Goal: Information Seeking & Learning: Learn about a topic

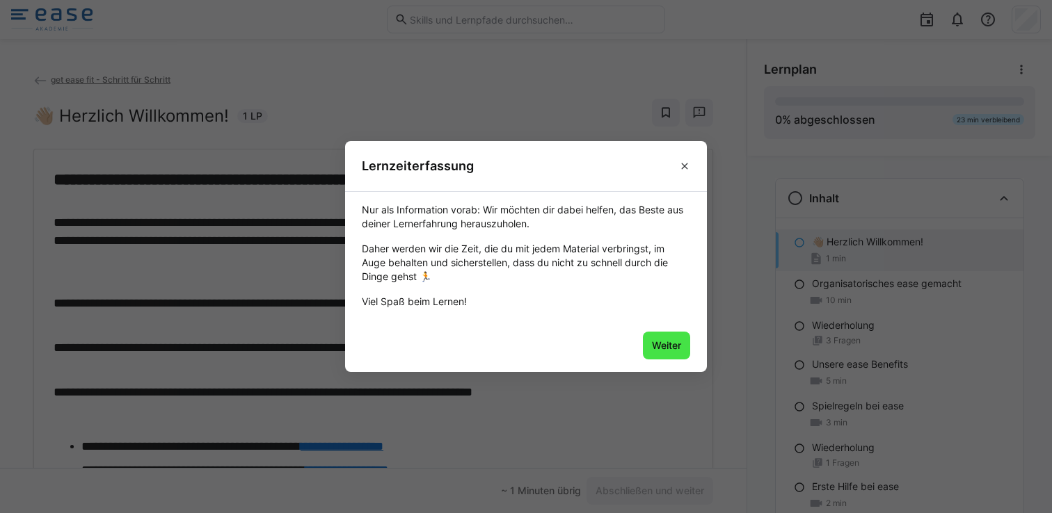
click at [650, 346] on span "Weiter" at bounding box center [666, 346] width 33 height 14
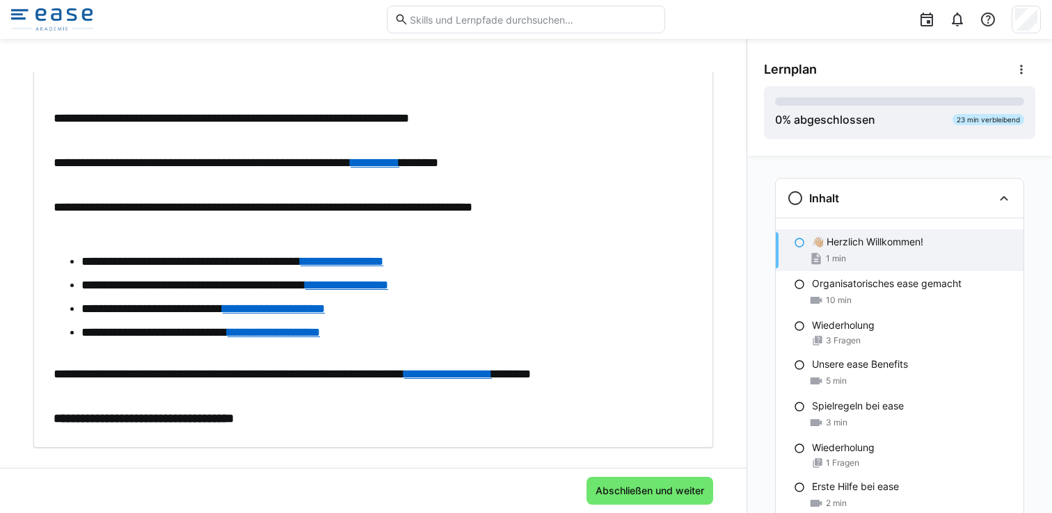
scroll to position [195, 0]
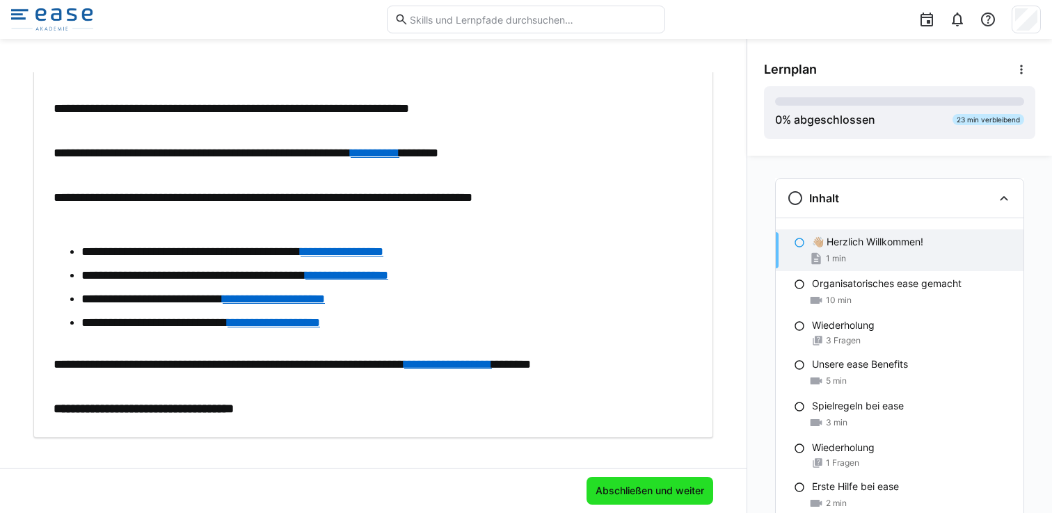
click at [630, 493] on span "Abschließen und weiter" at bounding box center [649, 491] width 113 height 14
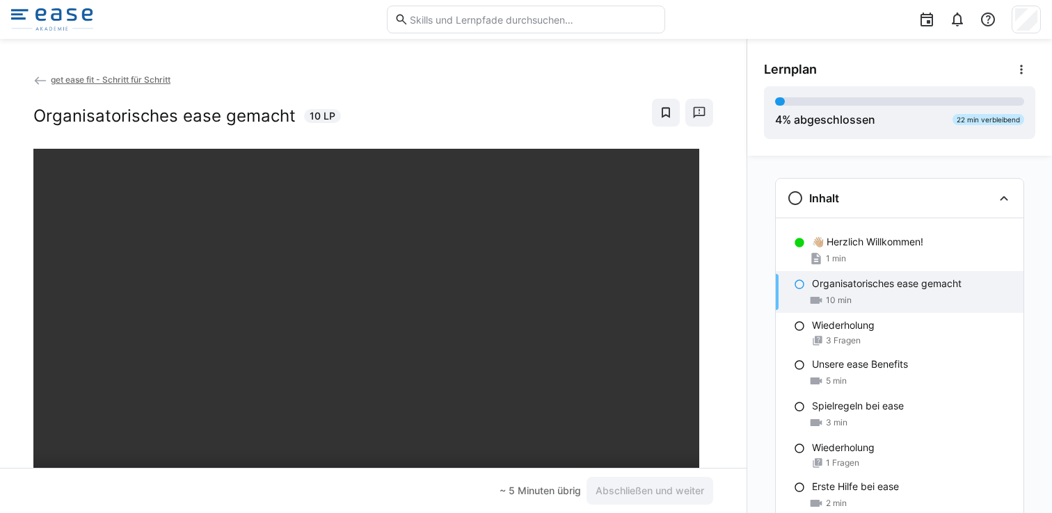
click at [797, 286] on eds-icon at bounding box center [799, 284] width 11 height 11
click at [516, 492] on div "~ 5 Minuten übrig" at bounding box center [540, 491] width 81 height 14
click at [817, 285] on p "Organisatorisches ease gemacht" at bounding box center [887, 284] width 150 height 14
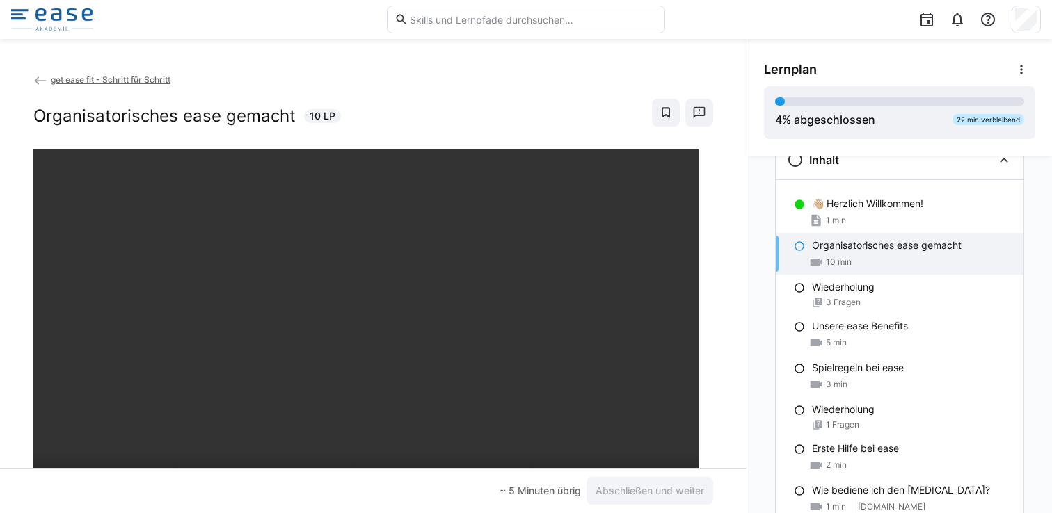
scroll to position [45, 0]
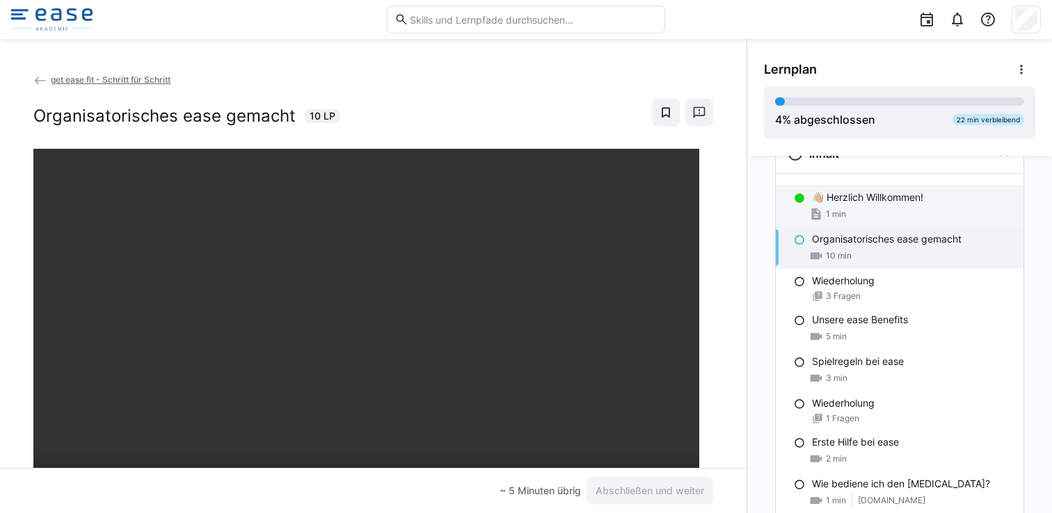
click at [891, 208] on div "1 min" at bounding box center [912, 214] width 200 height 14
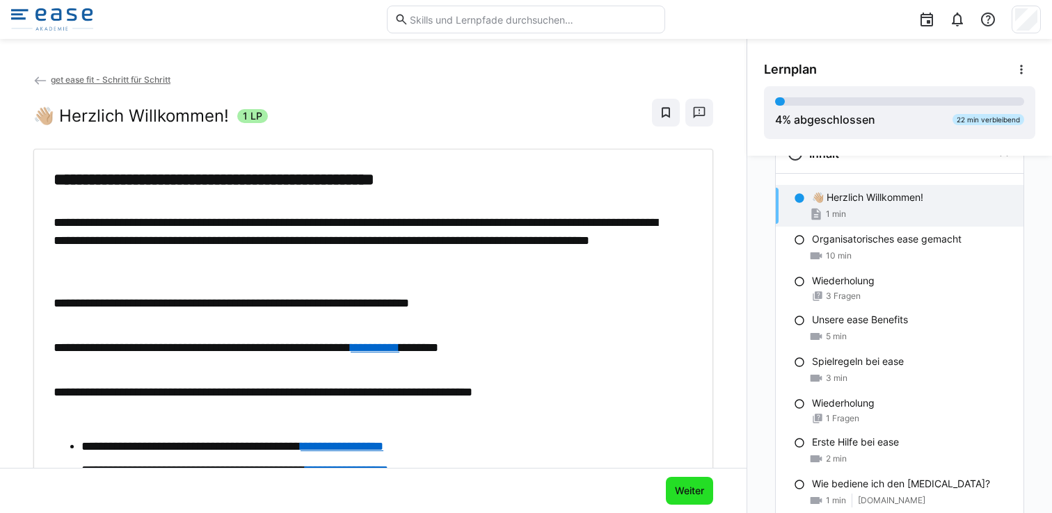
click at [679, 486] on span "Weiter" at bounding box center [689, 491] width 33 height 14
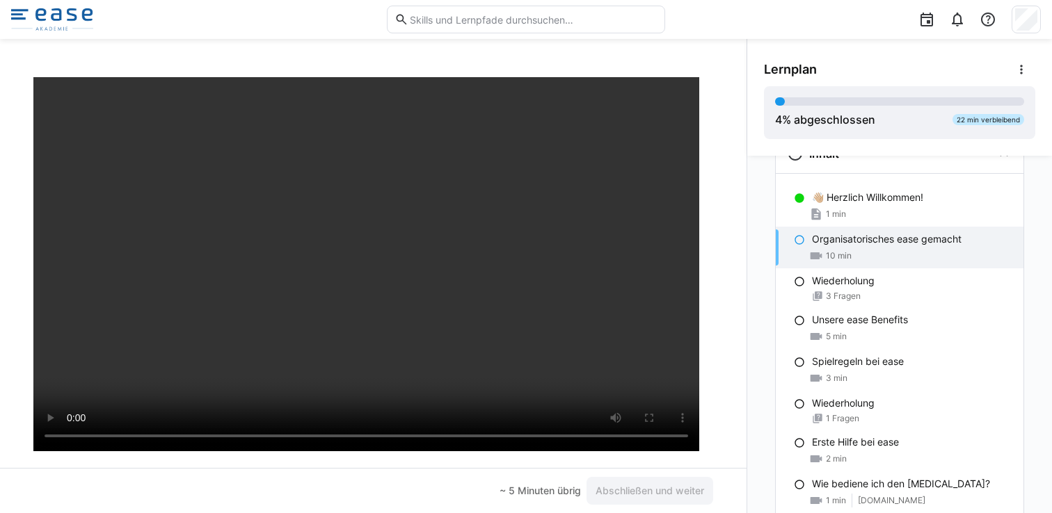
scroll to position [74, 0]
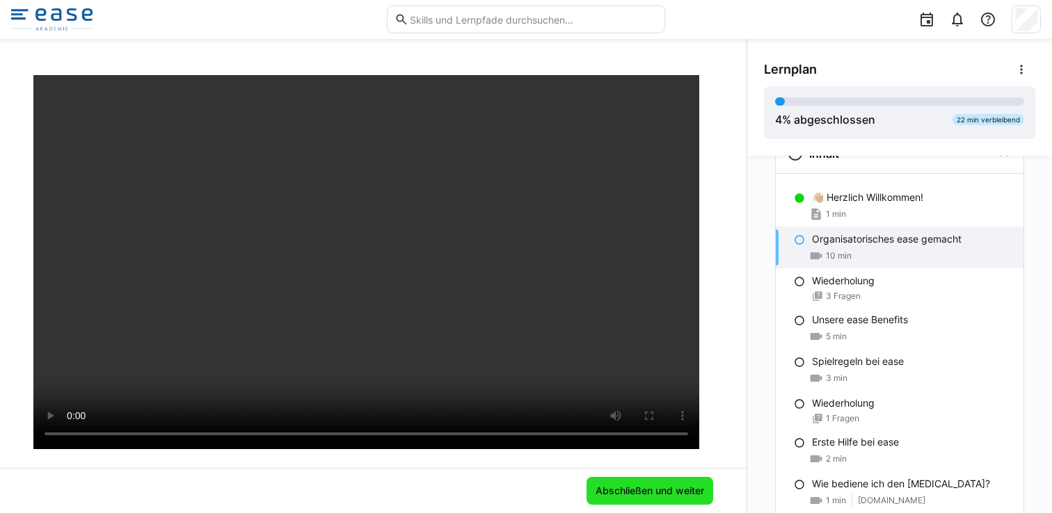
click at [628, 487] on span "Abschließen und weiter" at bounding box center [649, 491] width 113 height 14
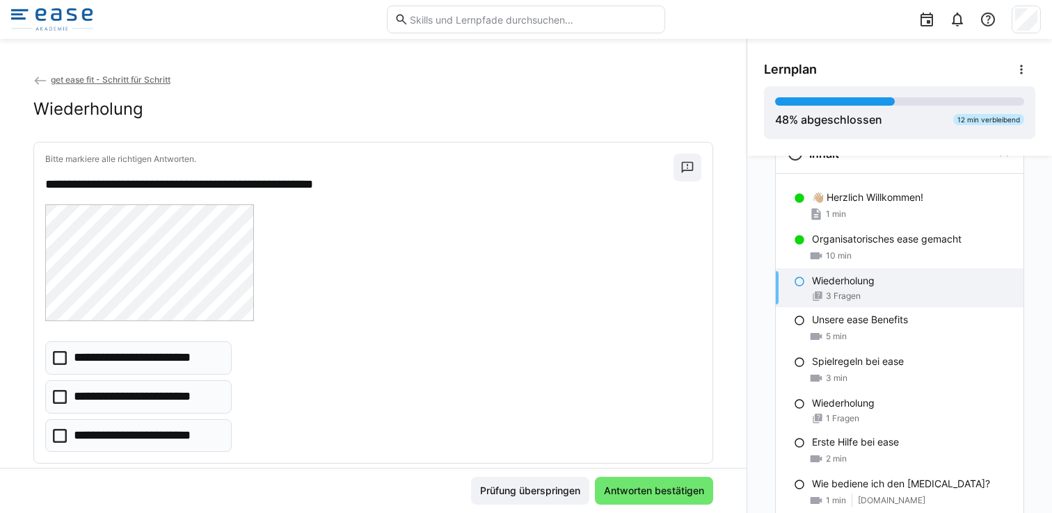
click at [61, 435] on icon at bounding box center [60, 436] width 14 height 14
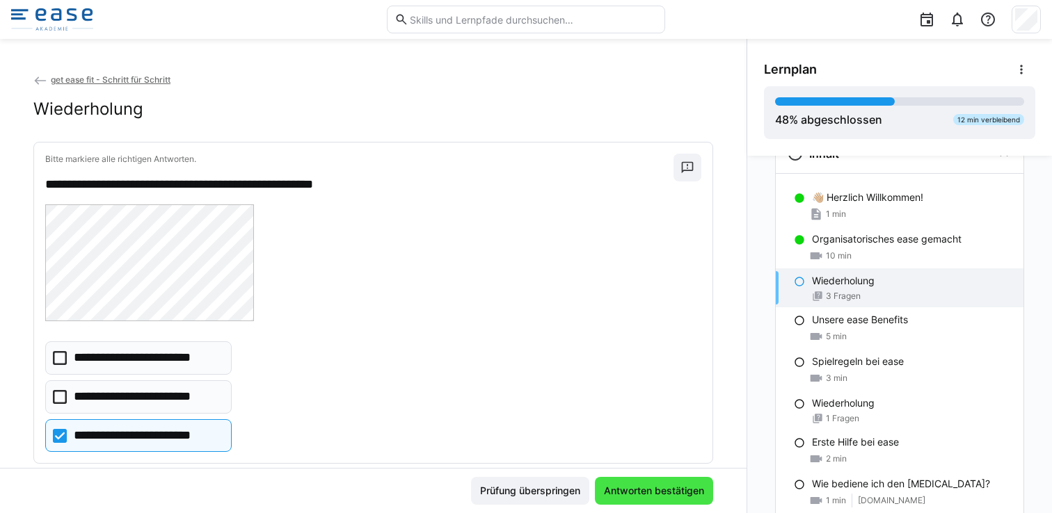
click at [631, 495] on span "Antworten bestätigen" at bounding box center [654, 491] width 104 height 14
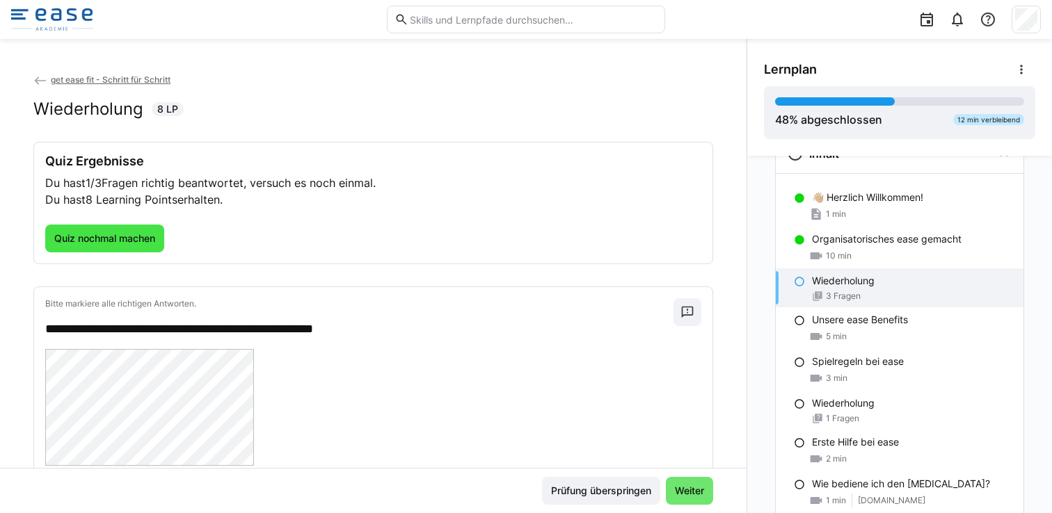
click at [115, 237] on span "Quiz nochmal machen" at bounding box center [104, 239] width 105 height 14
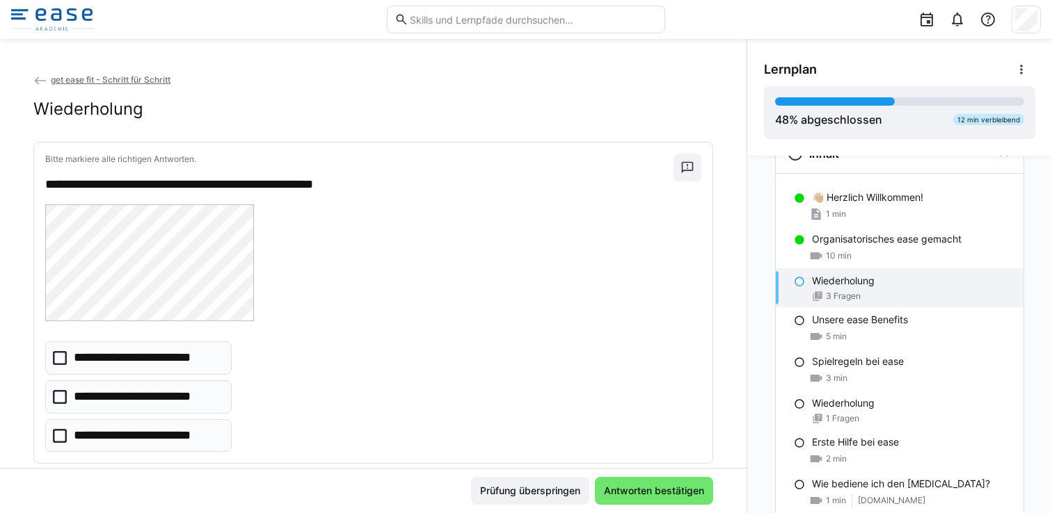
click at [62, 436] on icon at bounding box center [60, 436] width 14 height 14
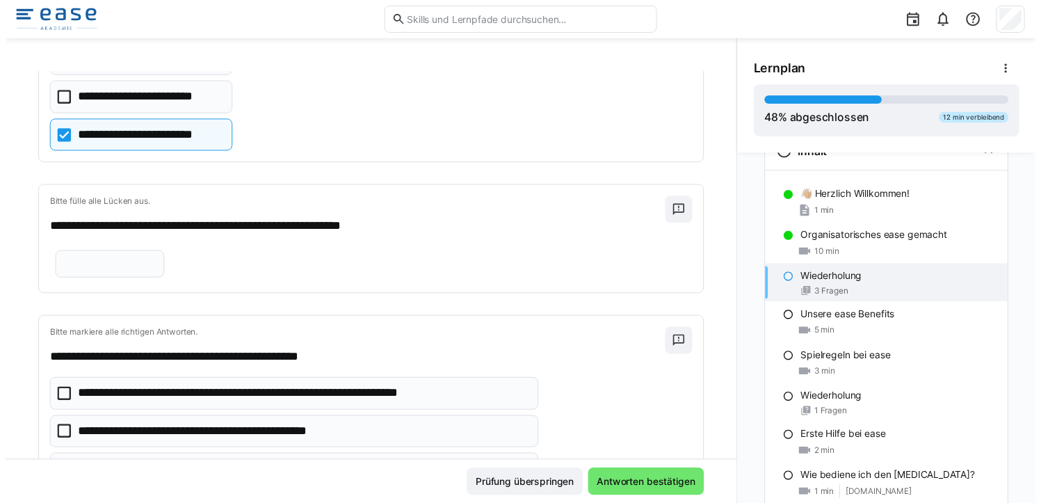
scroll to position [45, 0]
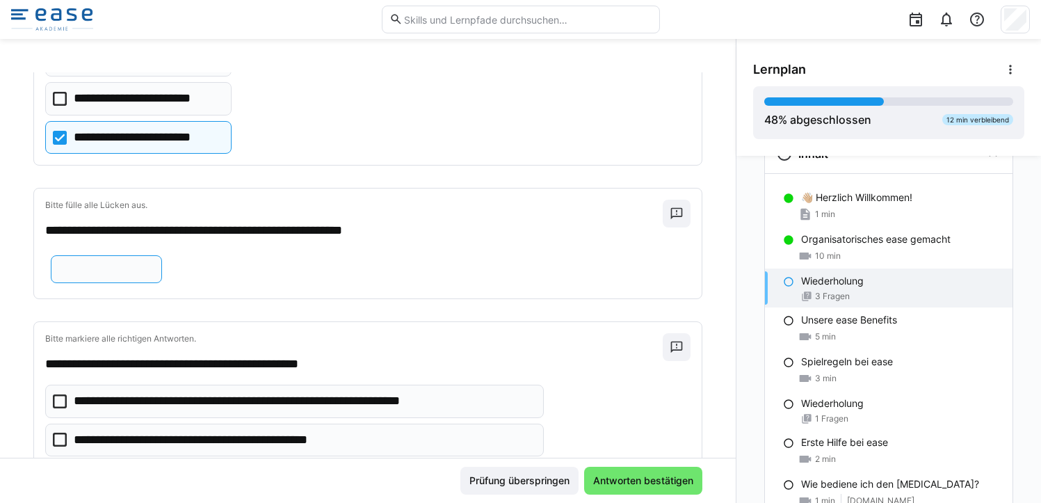
click at [154, 269] on input "text" at bounding box center [106, 269] width 96 height 13
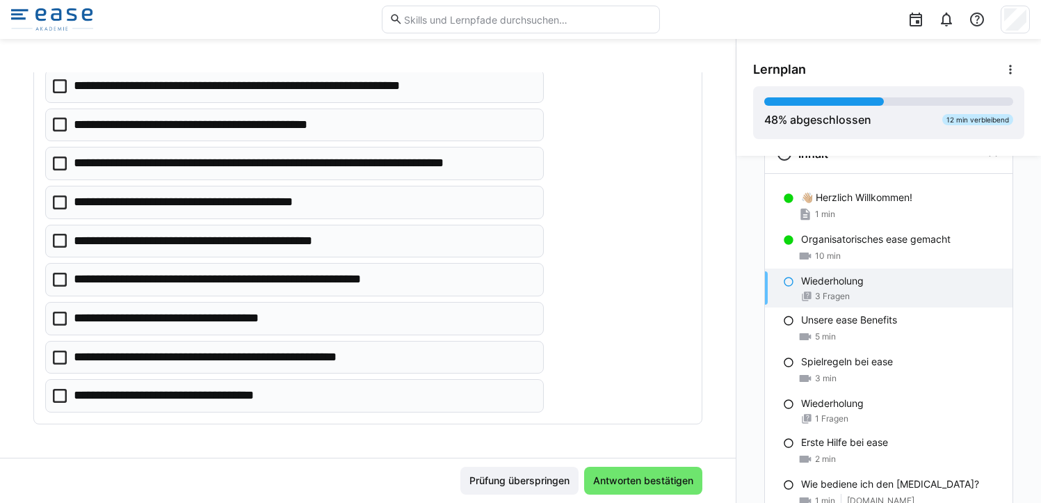
scroll to position [616, 0]
type input "***"
click at [60, 93] on icon at bounding box center [60, 86] width 14 height 14
click at [63, 287] on icon at bounding box center [60, 280] width 14 height 14
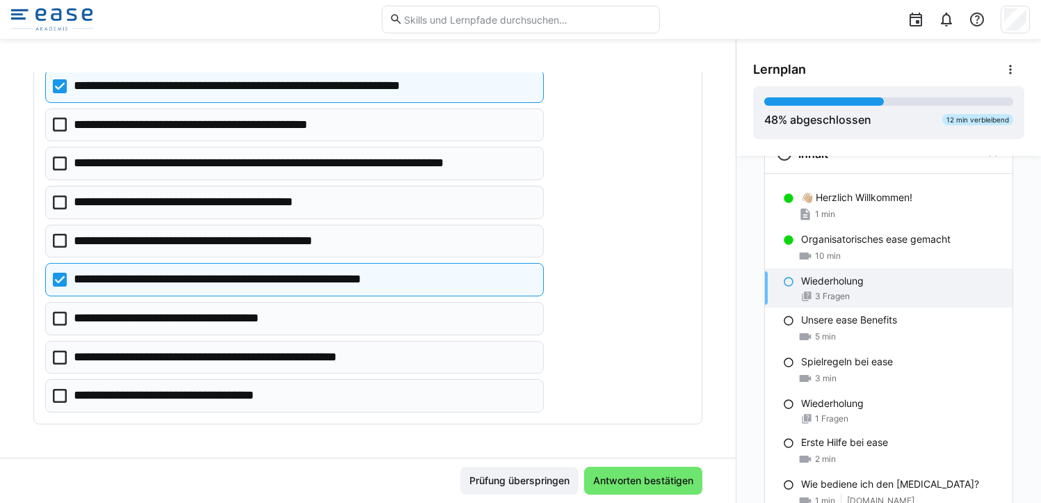
click at [61, 326] on icon at bounding box center [60, 319] width 14 height 14
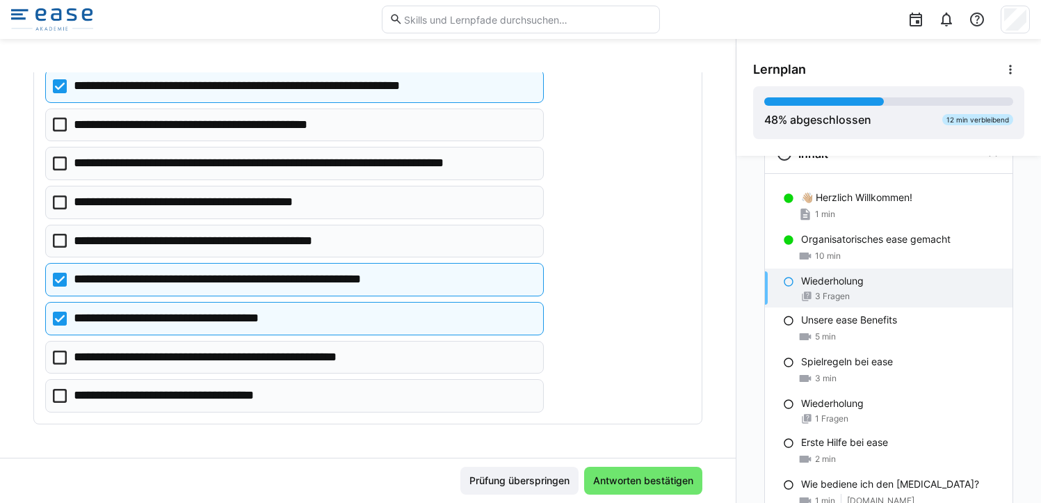
click at [63, 365] on icon at bounding box center [60, 358] width 14 height 14
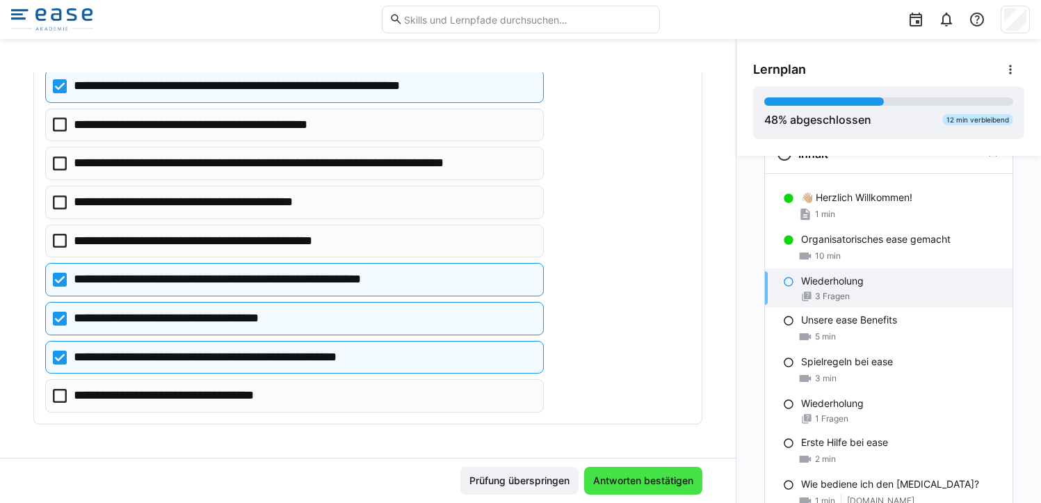
click at [616, 475] on span "Antworten bestätigen" at bounding box center [643, 481] width 104 height 14
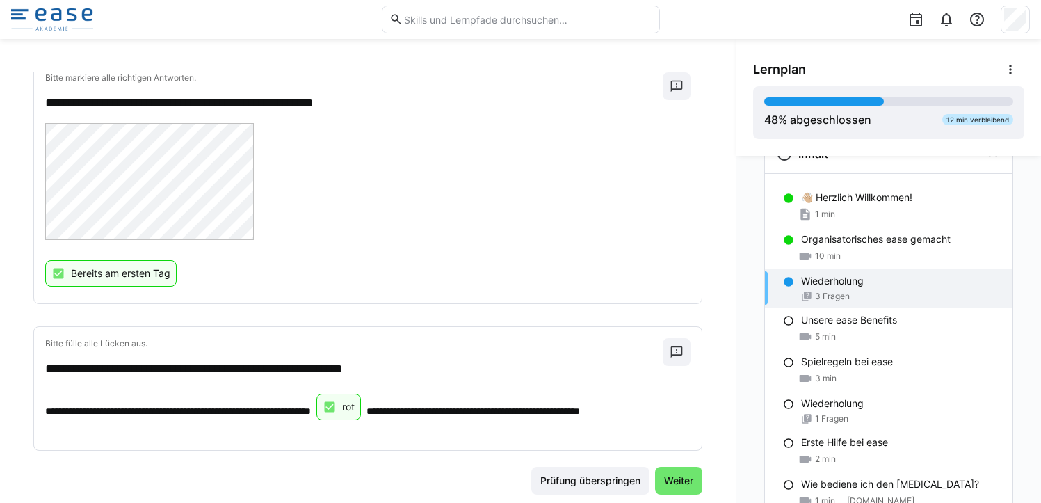
scroll to position [0, 0]
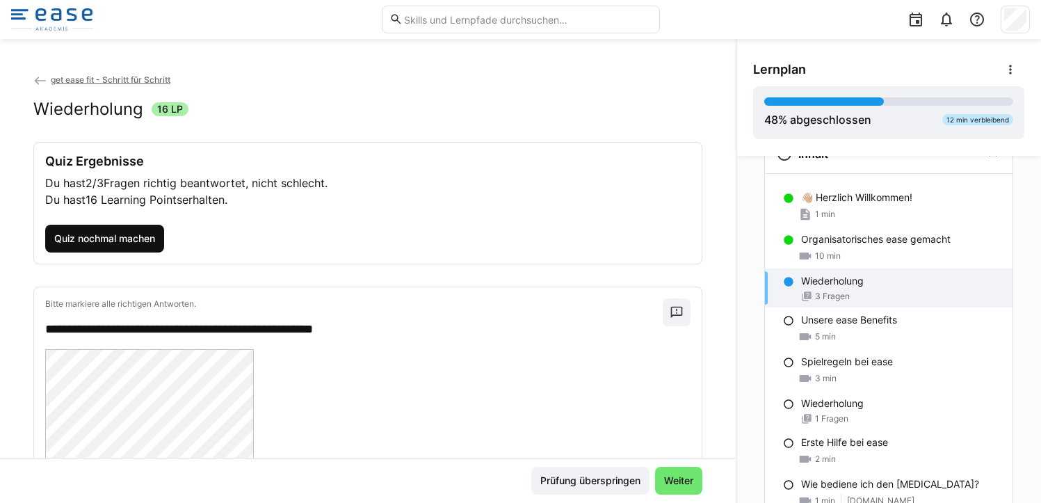
click at [121, 240] on span "Quiz nochmal machen" at bounding box center [104, 239] width 105 height 14
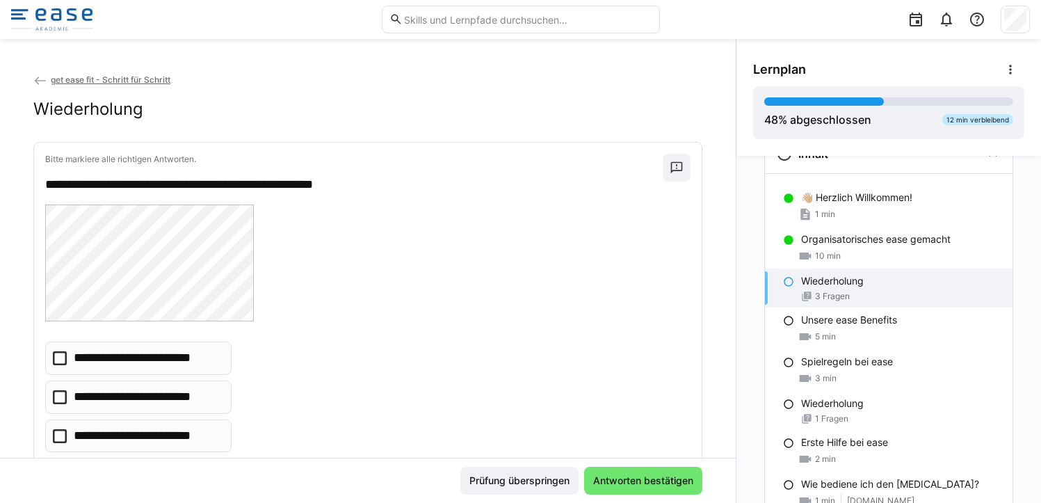
click at [58, 443] on eds-checkbox "**********" at bounding box center [138, 436] width 186 height 33
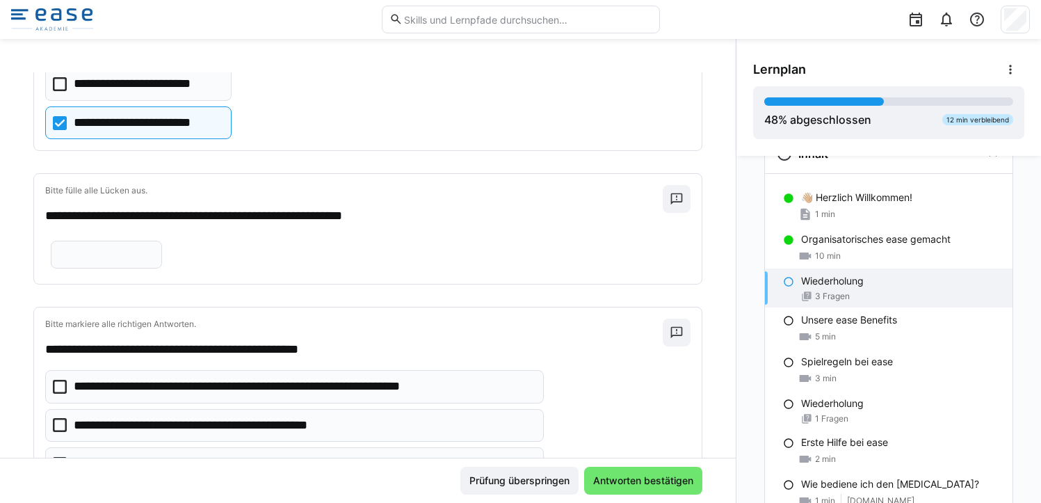
scroll to position [312, 0]
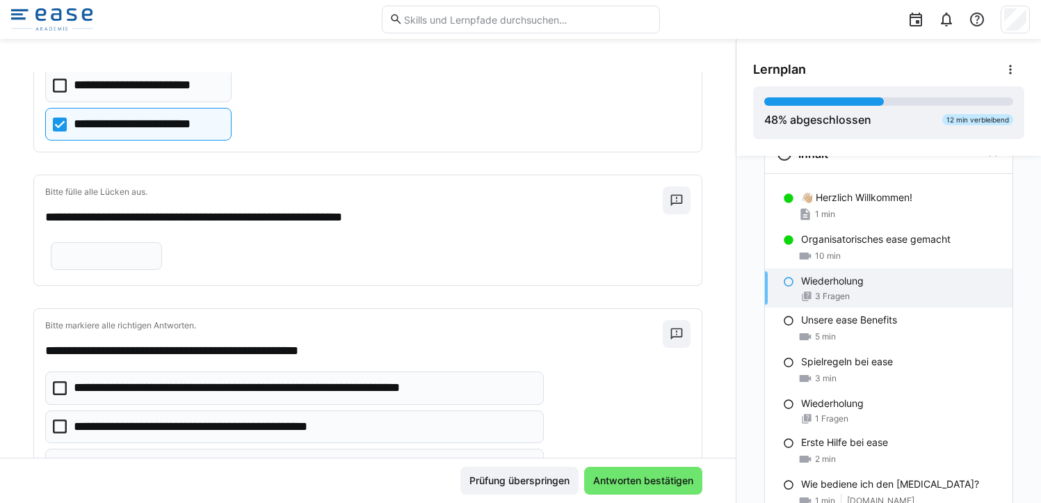
click at [154, 260] on input "text" at bounding box center [106, 256] width 96 height 13
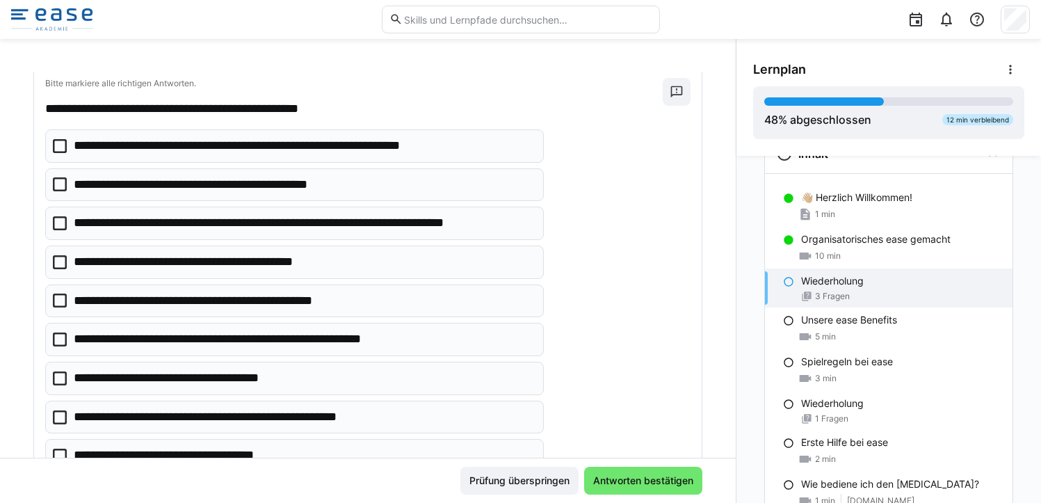
scroll to position [568, 0]
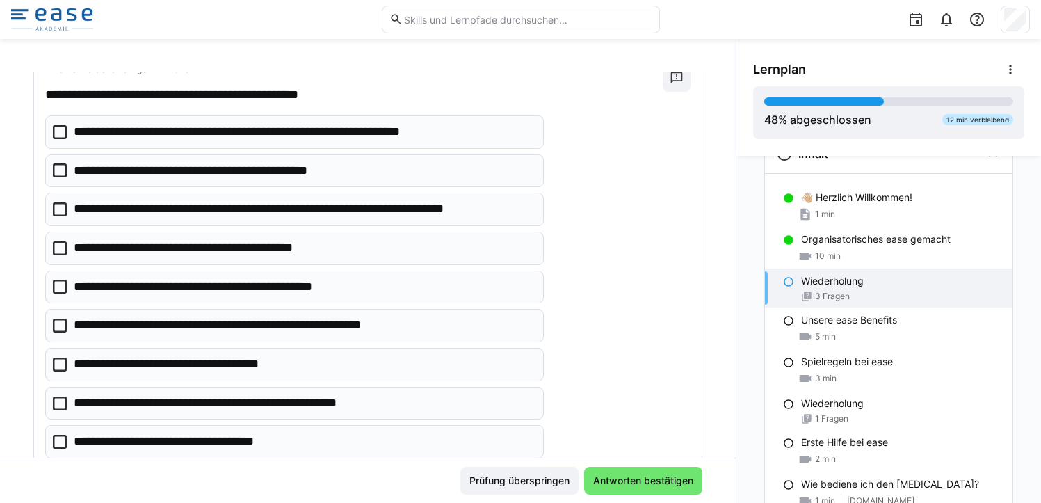
type input "***"
click at [62, 139] on icon at bounding box center [60, 132] width 14 height 14
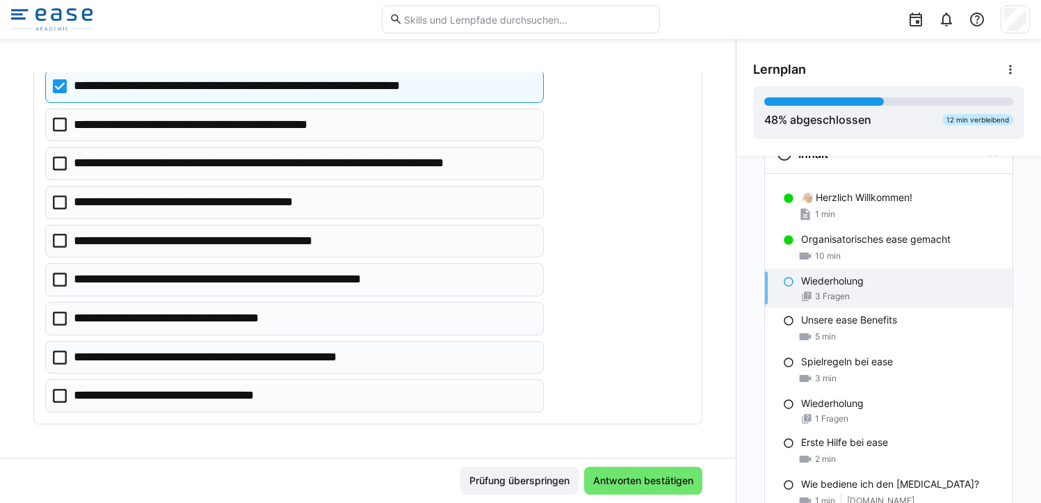
scroll to position [623, 0]
click at [65, 248] on icon at bounding box center [60, 241] width 14 height 14
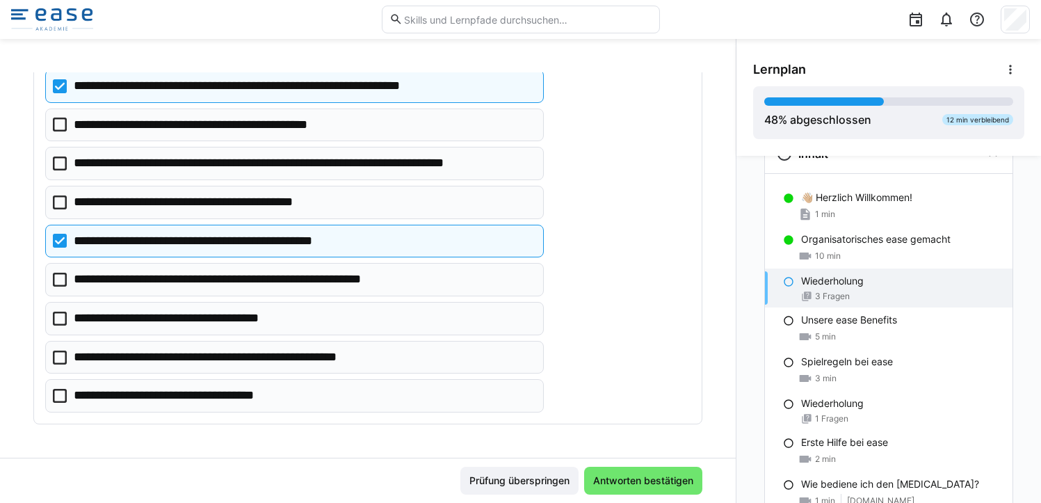
click at [54, 287] on icon at bounding box center [60, 280] width 14 height 14
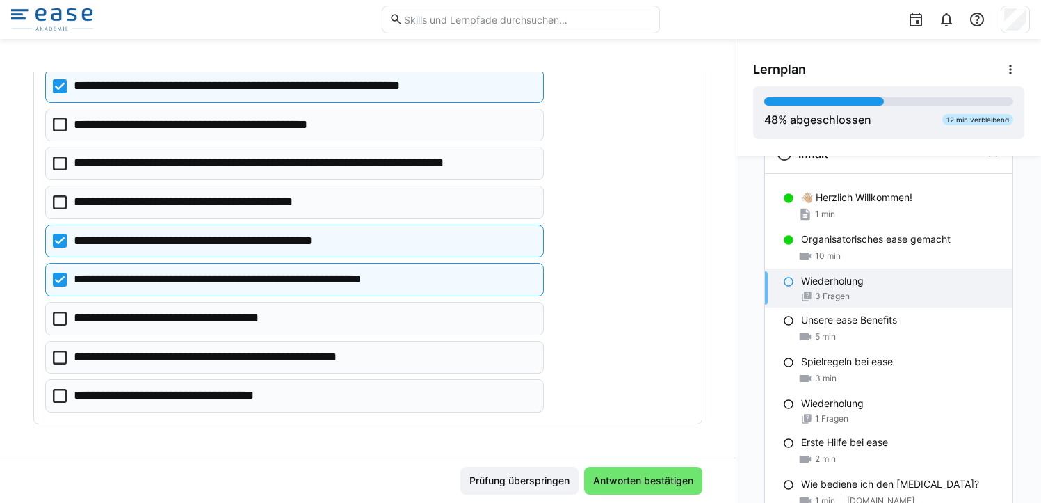
click at [61, 326] on icon at bounding box center [60, 319] width 14 height 14
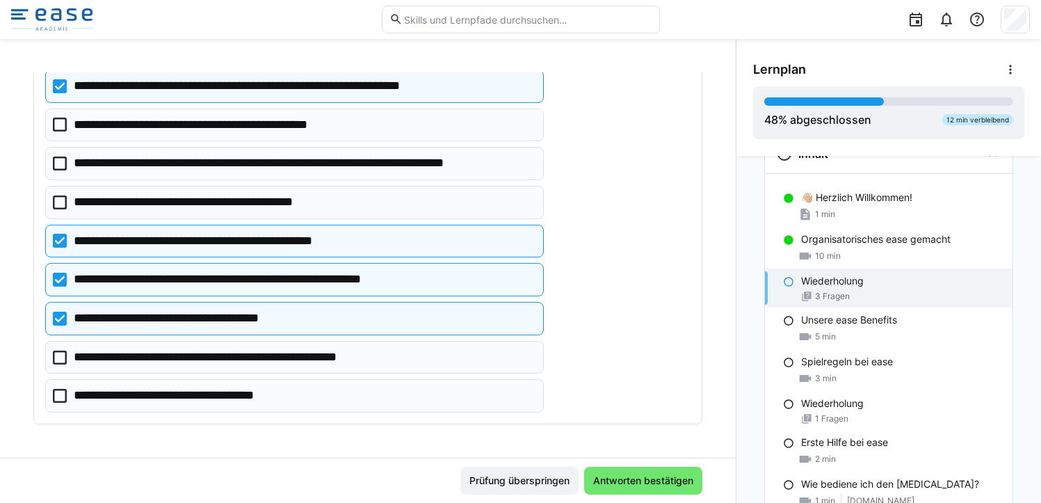
click at [63, 365] on icon at bounding box center [60, 358] width 14 height 14
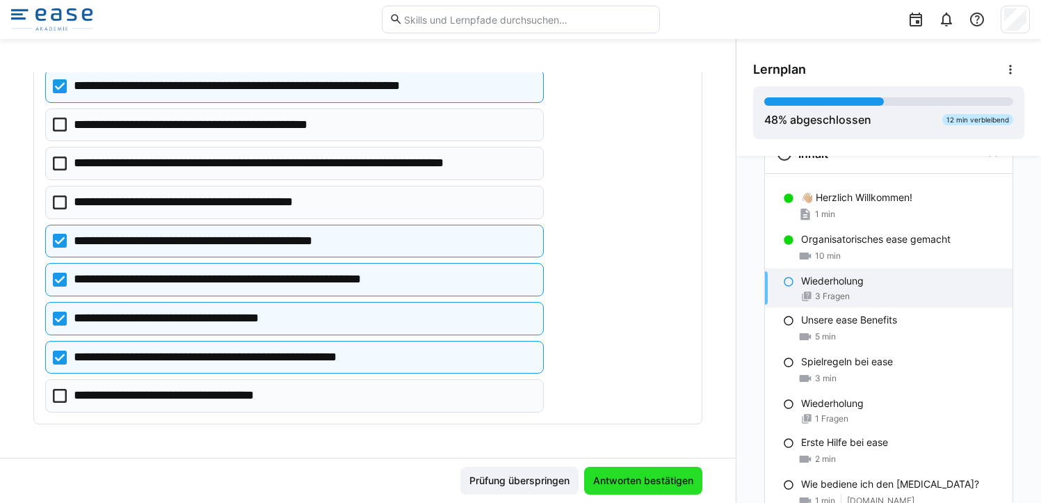
click at [604, 474] on span "Antworten bestätigen" at bounding box center [643, 481] width 104 height 14
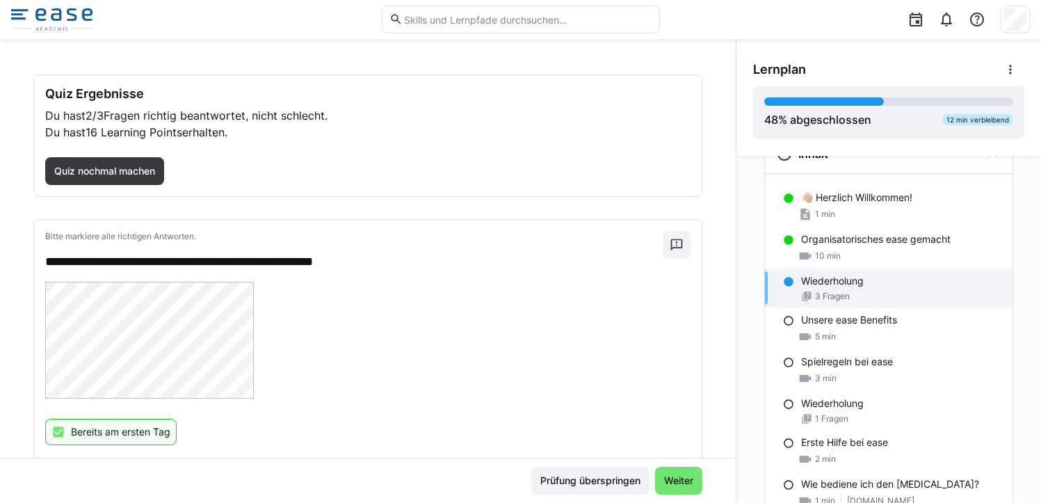
scroll to position [0, 0]
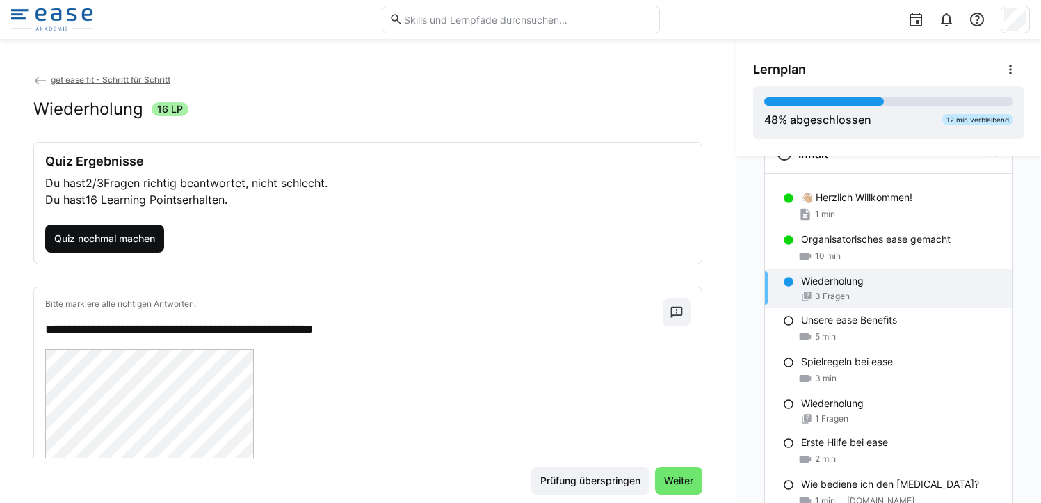
click at [135, 233] on span "Quiz nochmal machen" at bounding box center [104, 239] width 105 height 14
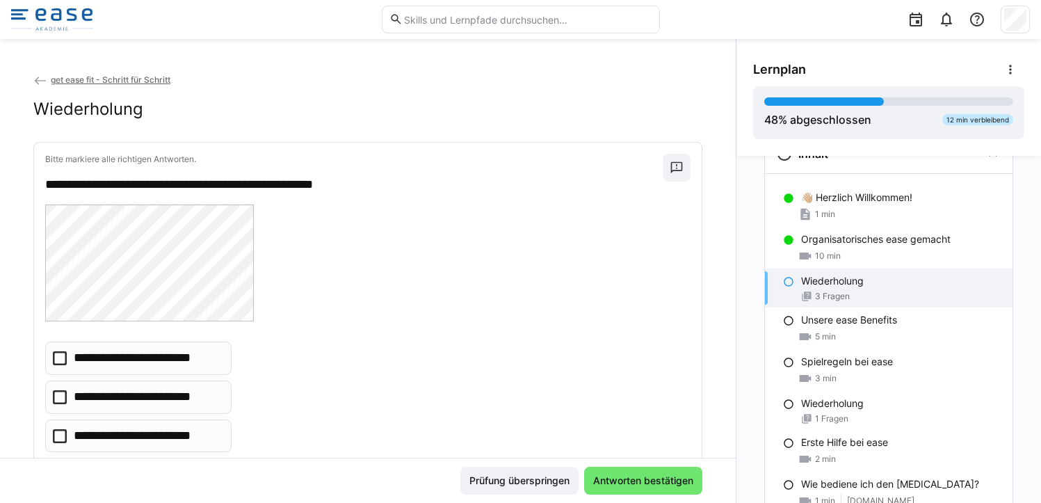
click at [64, 442] on icon at bounding box center [60, 436] width 14 height 14
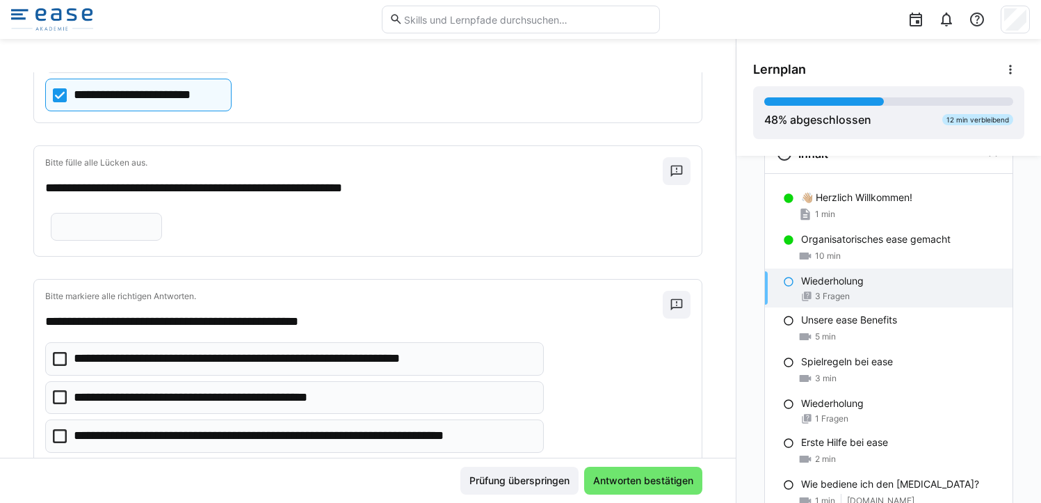
scroll to position [338, 0]
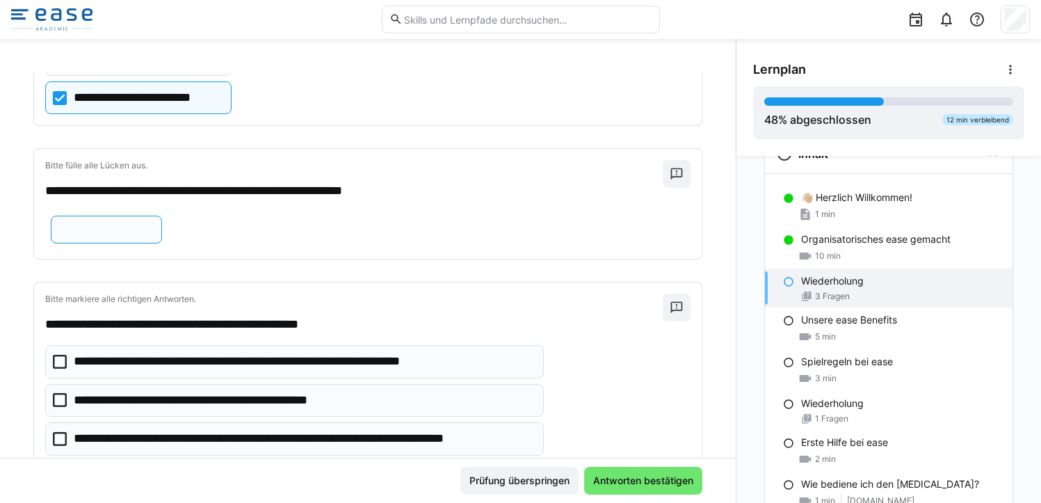
click at [154, 231] on input "text" at bounding box center [106, 229] width 96 height 13
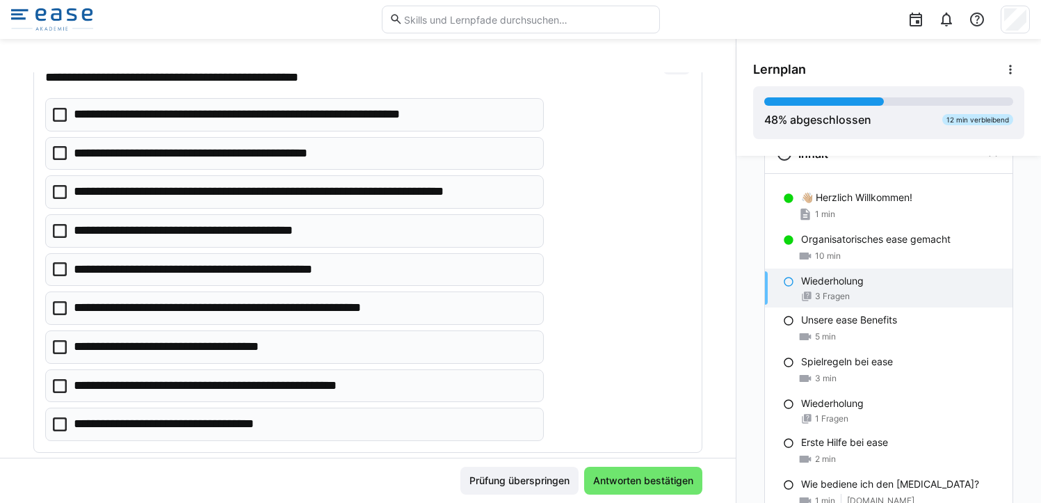
scroll to position [602, 0]
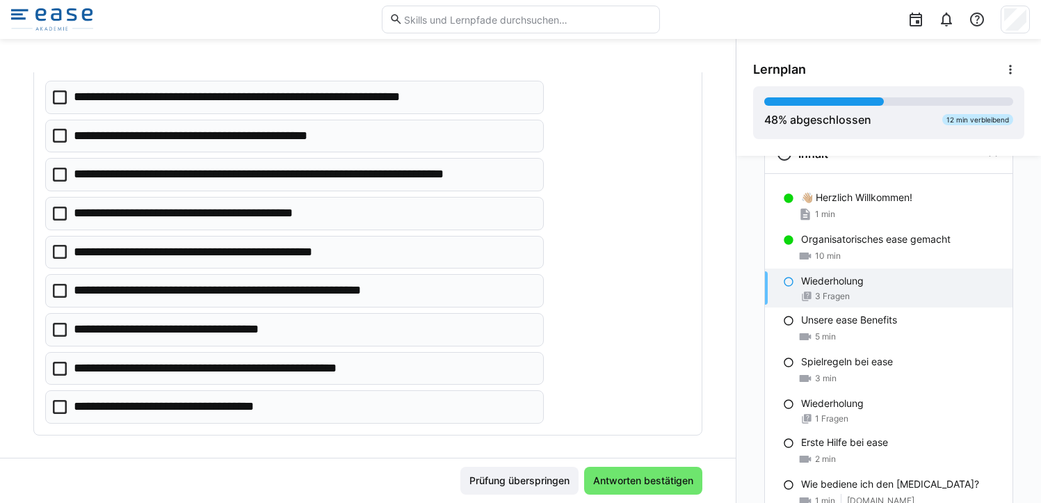
type input "***"
click at [60, 104] on icon at bounding box center [60, 97] width 14 height 14
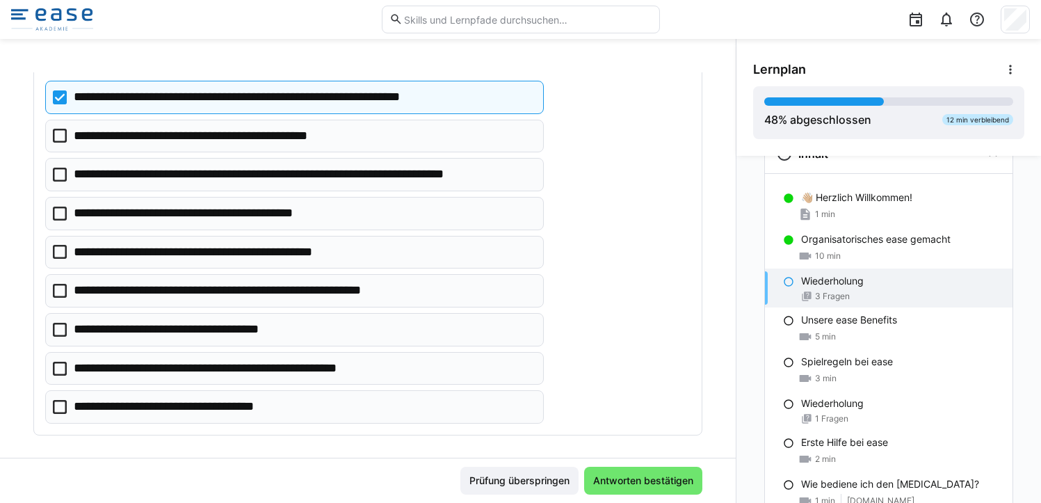
click at [62, 143] on icon at bounding box center [60, 136] width 14 height 14
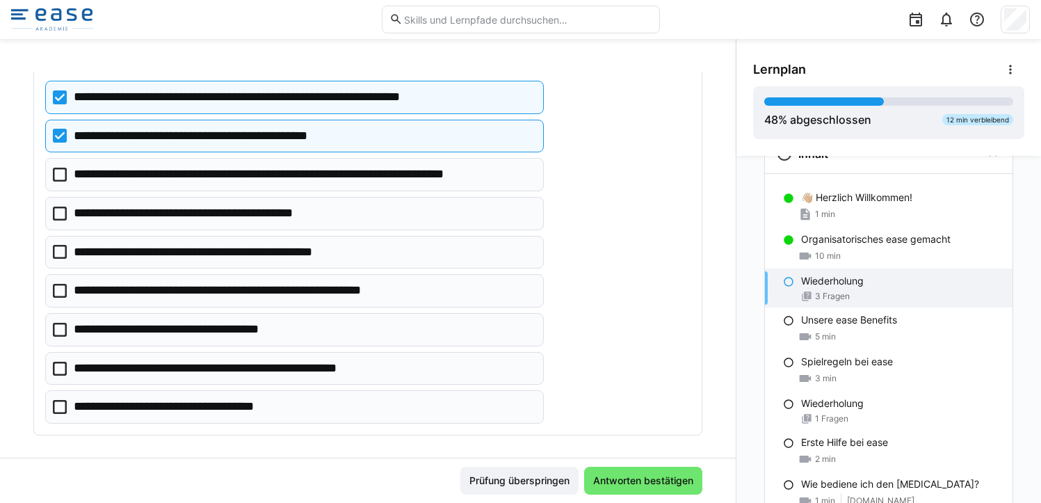
click at [58, 221] on icon at bounding box center [60, 214] width 14 height 14
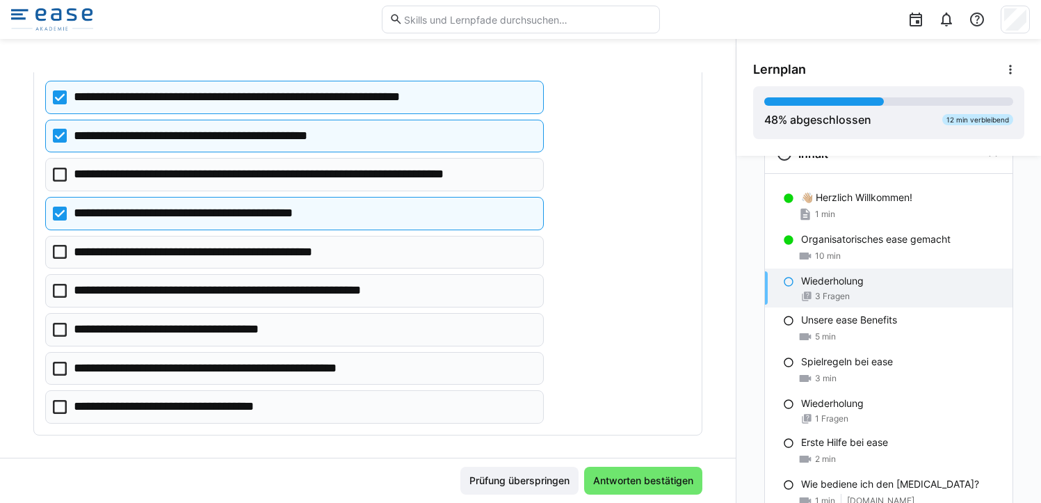
click at [58, 221] on icon at bounding box center [60, 214] width 14 height 14
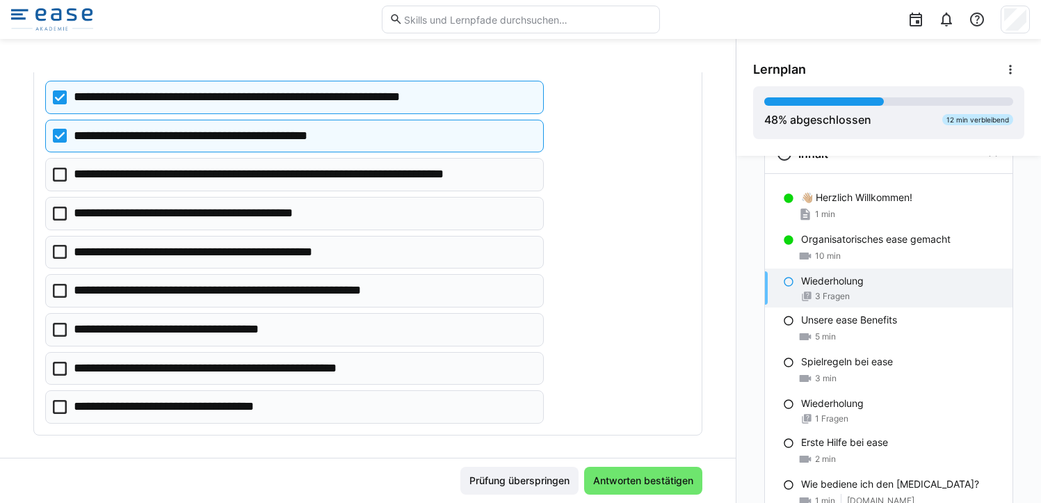
click at [58, 259] on icon at bounding box center [60, 252] width 14 height 14
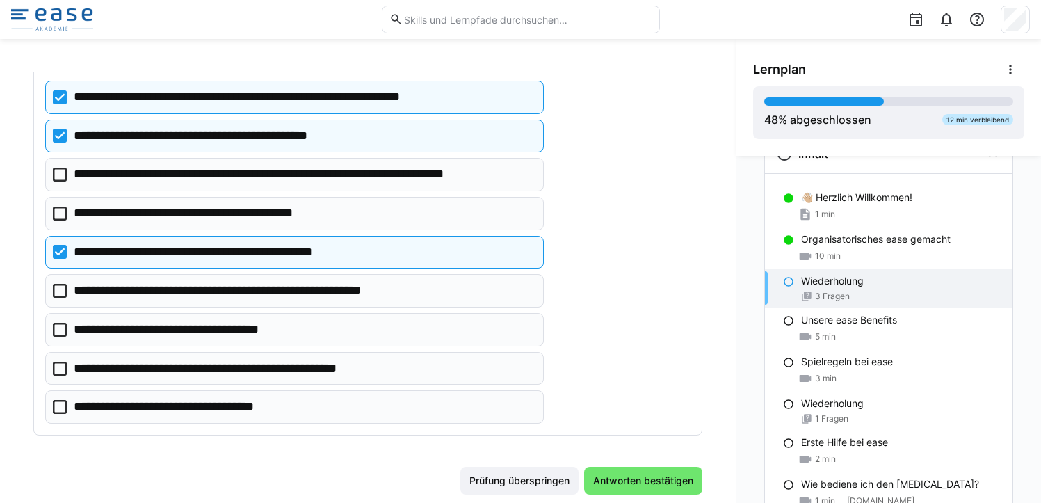
click at [65, 298] on icon at bounding box center [60, 291] width 14 height 14
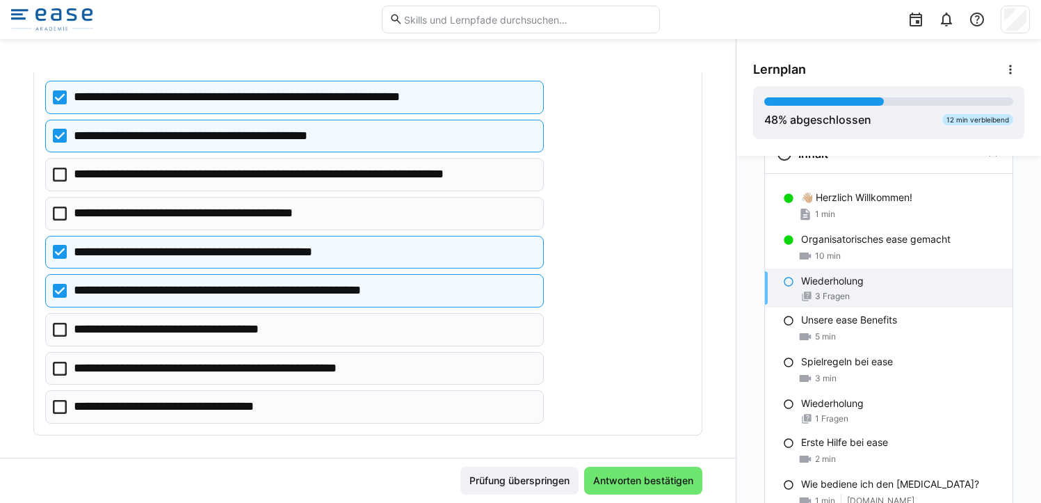
click at [60, 337] on icon at bounding box center [60, 330] width 14 height 14
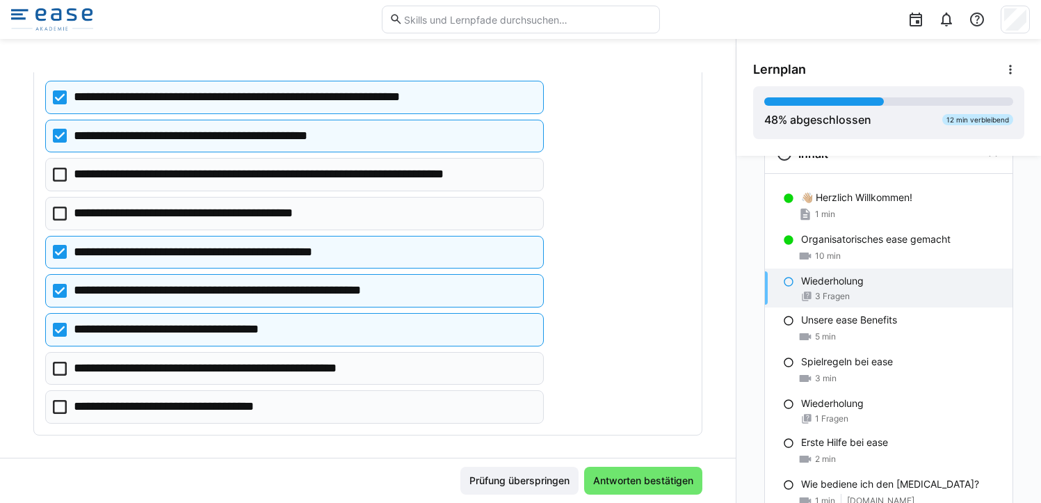
click at [65, 376] on icon at bounding box center [60, 369] width 14 height 14
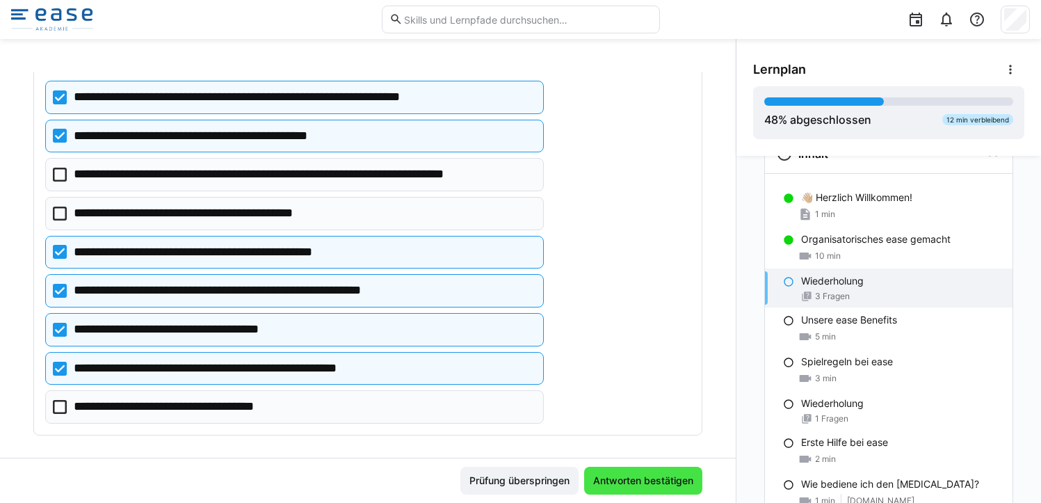
click at [613, 477] on span "Antworten bestätigen" at bounding box center [643, 481] width 104 height 14
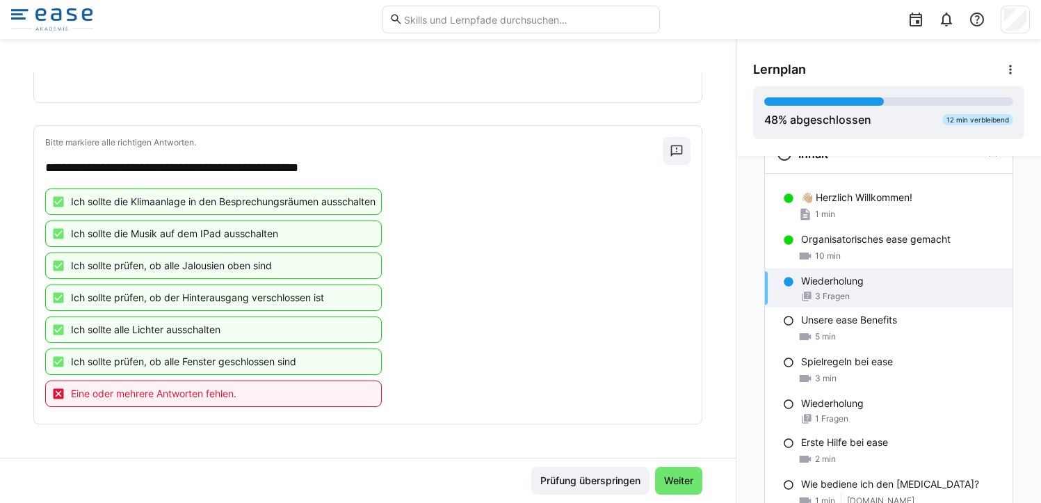
scroll to position [587, 0]
click at [678, 474] on span "Weiter" at bounding box center [678, 481] width 33 height 14
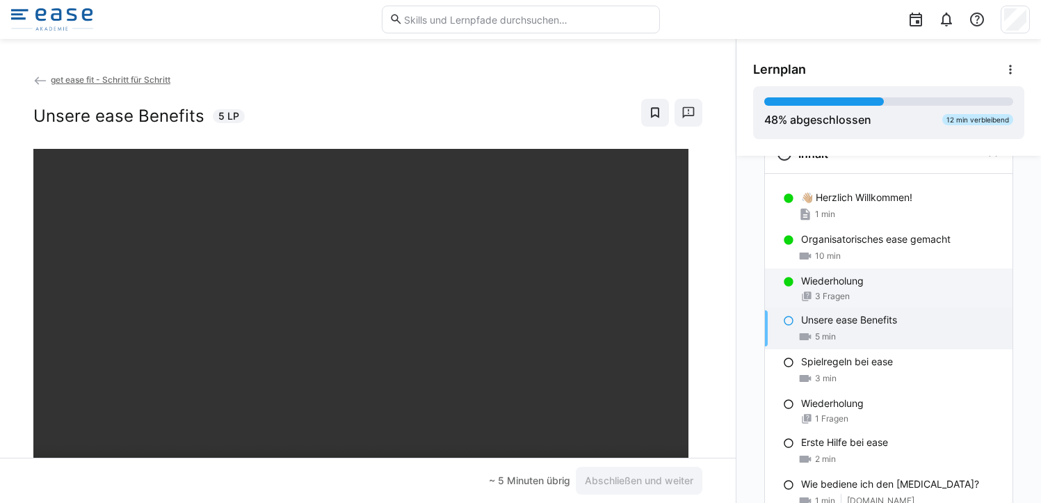
click at [835, 283] on p "Wiederholung" at bounding box center [832, 281] width 63 height 14
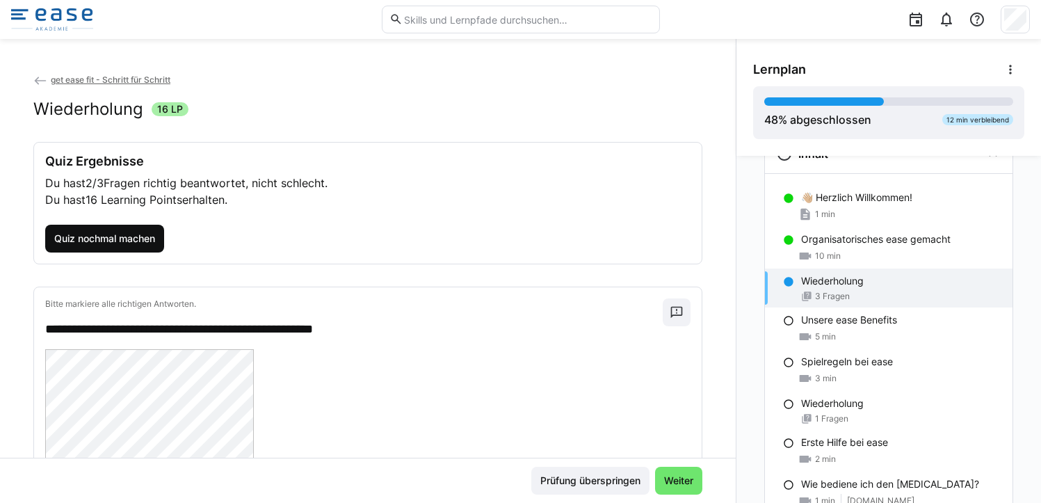
click at [104, 238] on span "Quiz nochmal machen" at bounding box center [104, 239] width 105 height 14
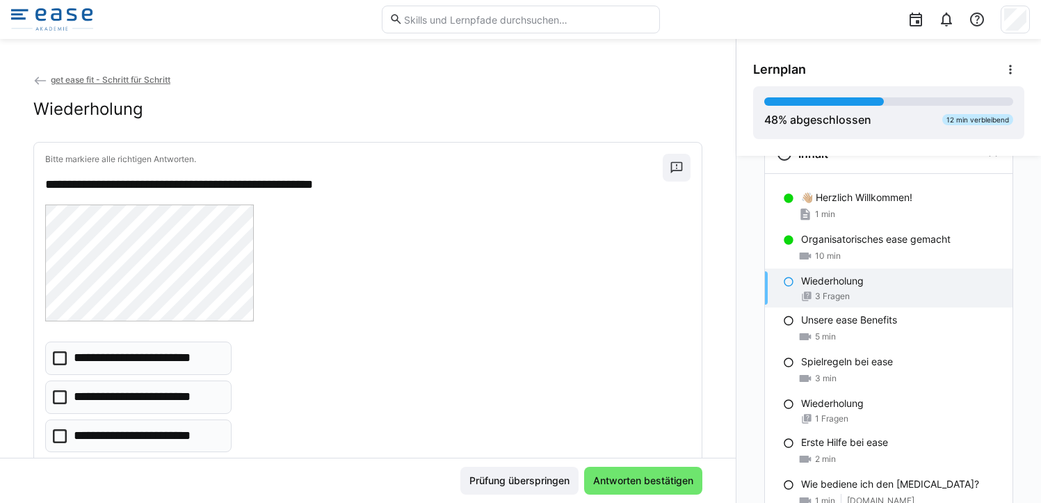
click at [74, 440] on p "**********" at bounding box center [146, 436] width 145 height 18
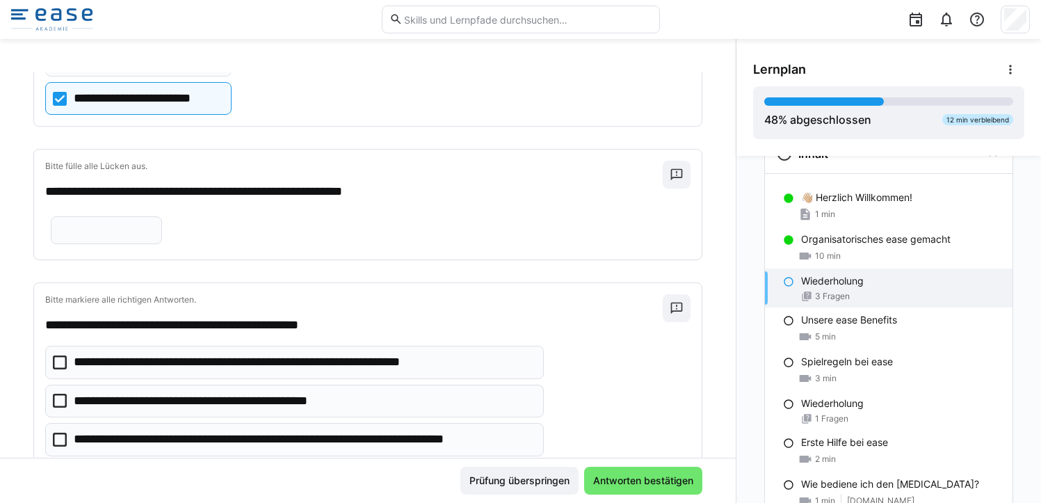
scroll to position [335, 0]
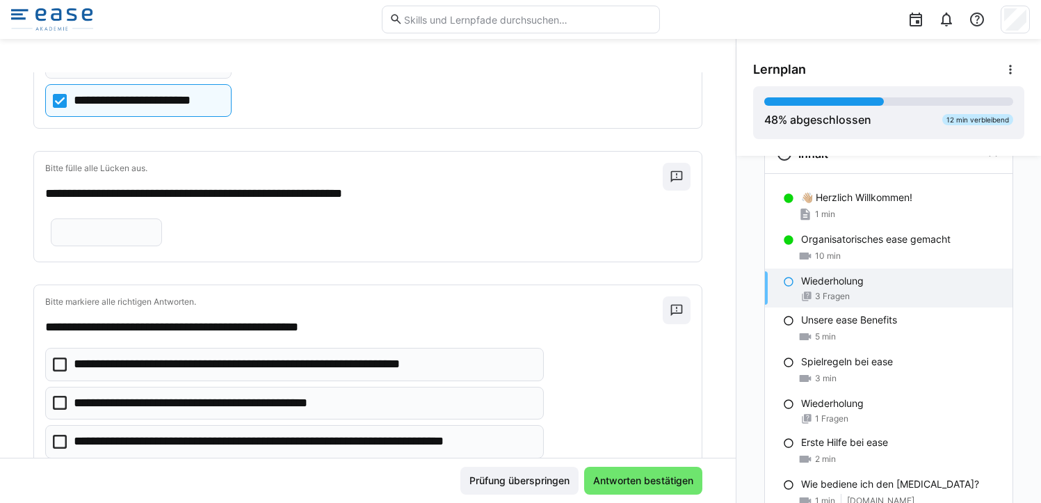
click at [162, 241] on eds-input at bounding box center [106, 232] width 111 height 28
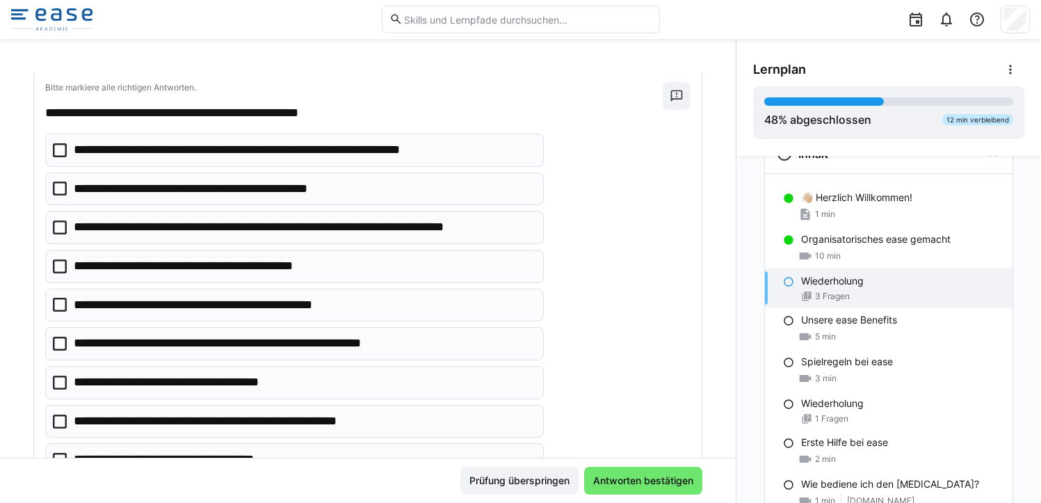
scroll to position [552, 0]
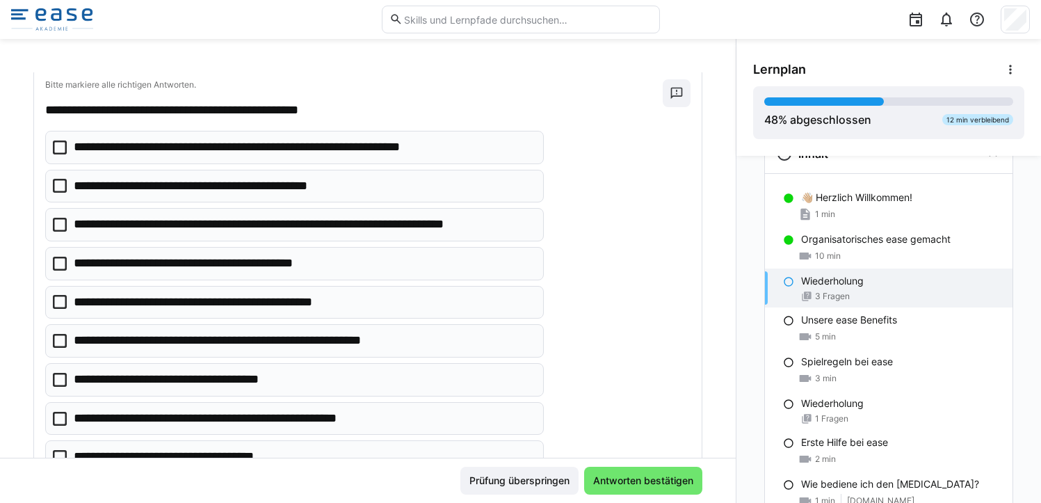
type input "***"
click at [62, 164] on eds-checkbox "**********" at bounding box center [294, 147] width 499 height 33
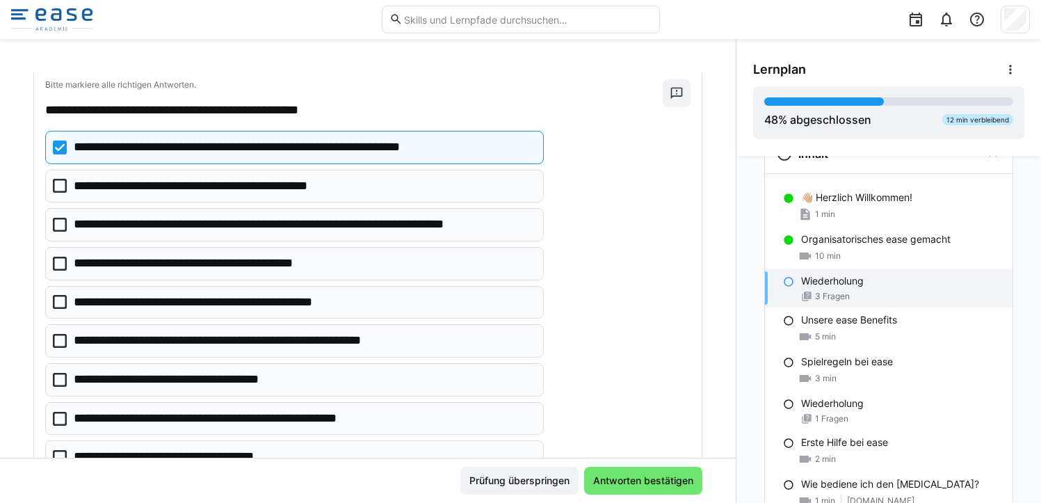
click at [62, 193] on icon at bounding box center [60, 186] width 14 height 14
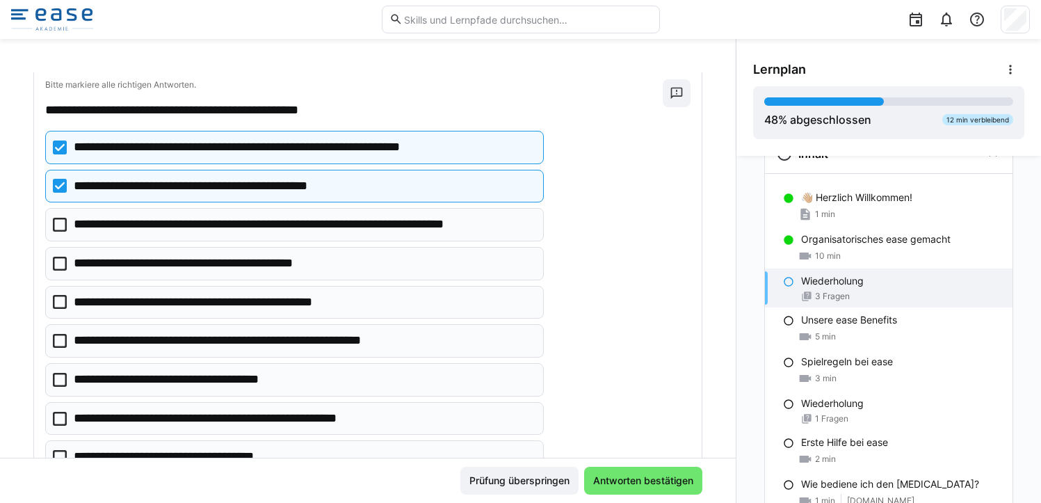
click at [59, 232] on icon at bounding box center [60, 225] width 14 height 14
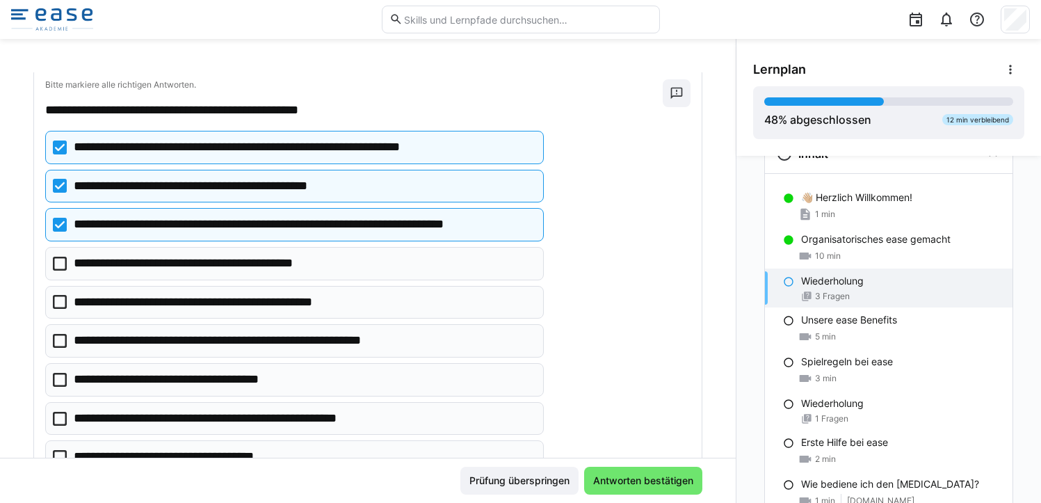
click at [61, 309] on icon at bounding box center [60, 302] width 14 height 14
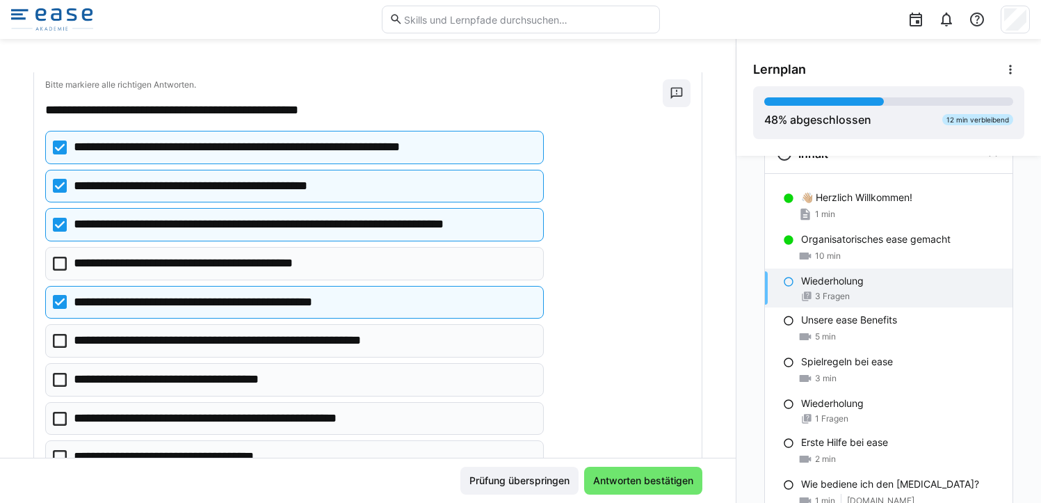
click at [66, 348] on icon at bounding box center [60, 341] width 14 height 14
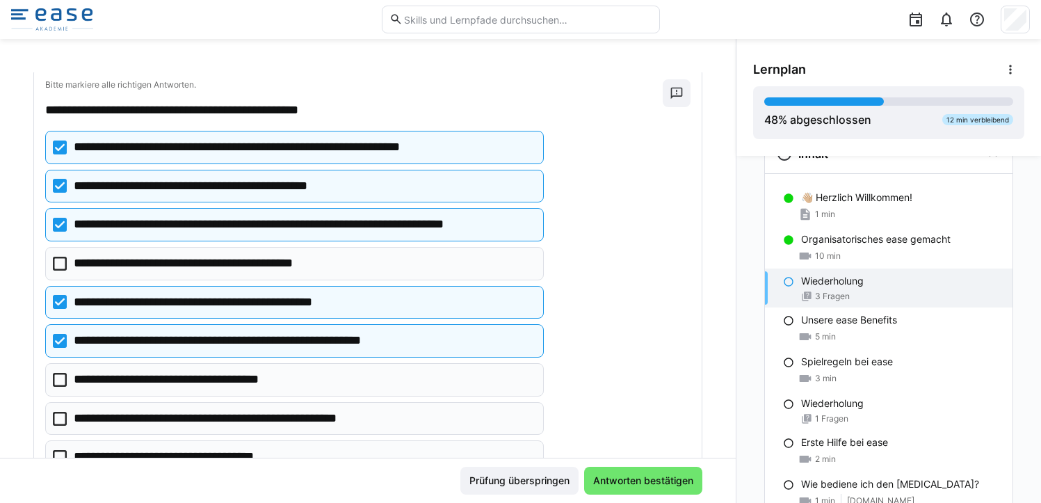
click at [61, 387] on icon at bounding box center [60, 380] width 14 height 14
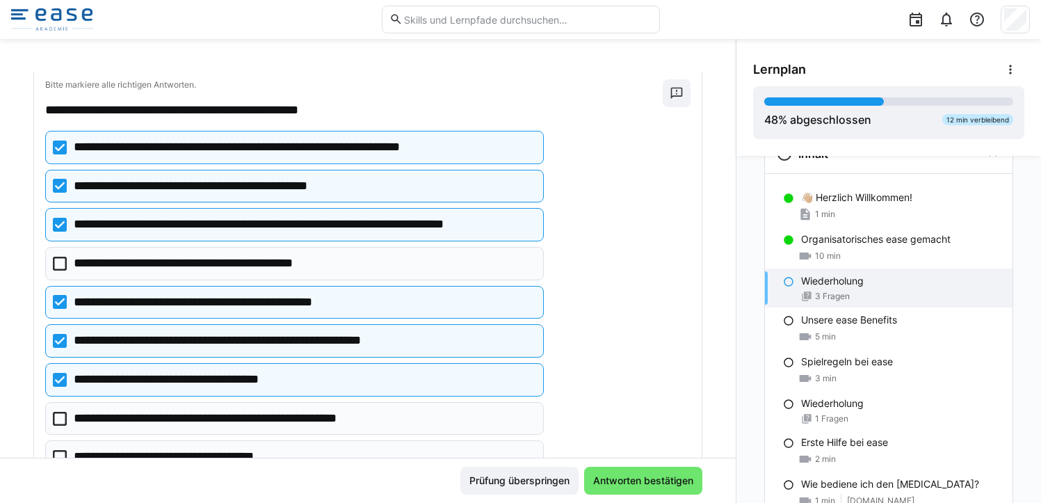
click at [63, 426] on icon at bounding box center [60, 419] width 14 height 14
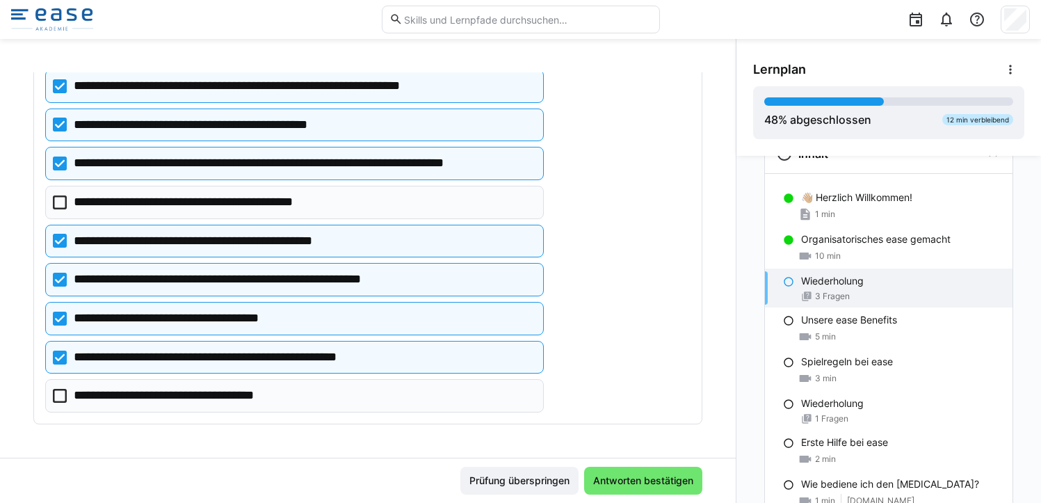
scroll to position [641, 0]
click at [614, 477] on span "Antworten bestätigen" at bounding box center [643, 481] width 104 height 14
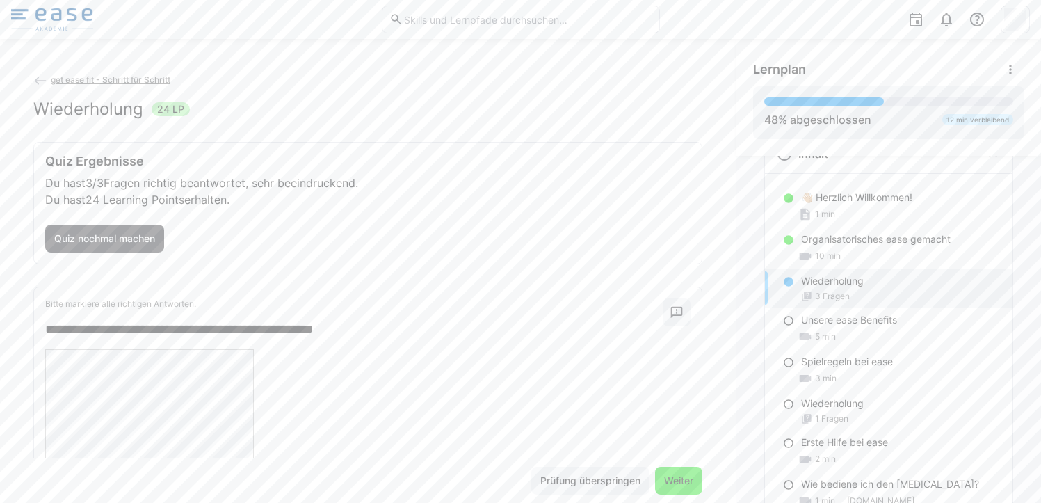
click at [669, 474] on span "Weiter" at bounding box center [678, 481] width 33 height 14
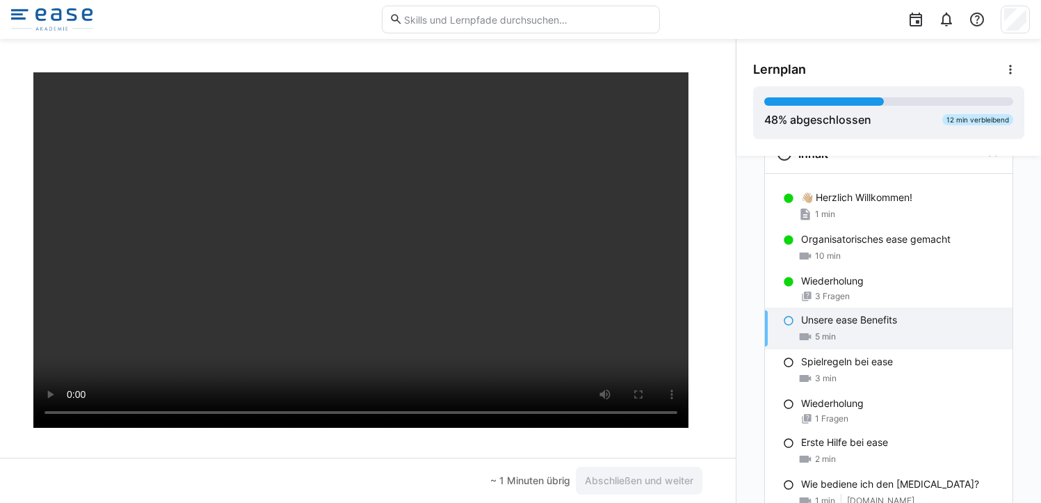
scroll to position [91, 0]
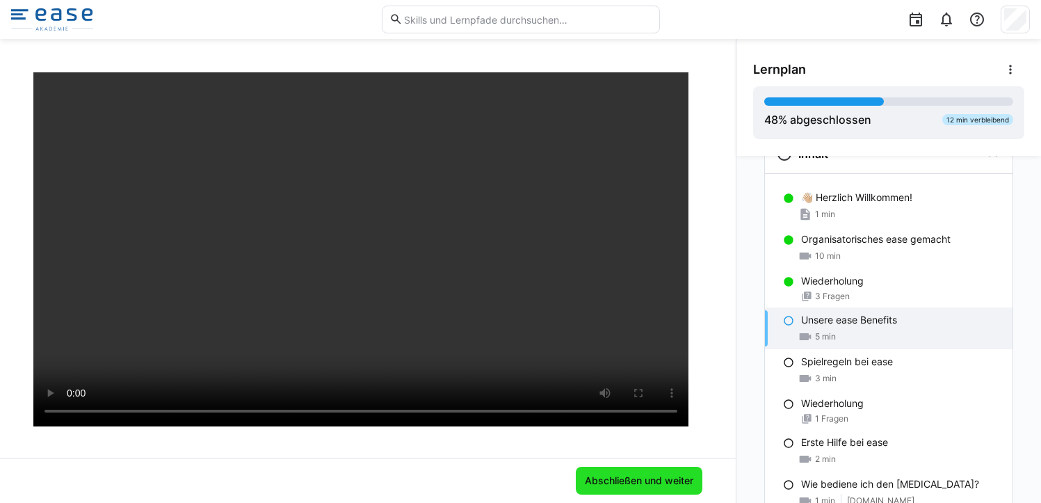
click at [641, 477] on span "Abschließen und weiter" at bounding box center [639, 481] width 113 height 14
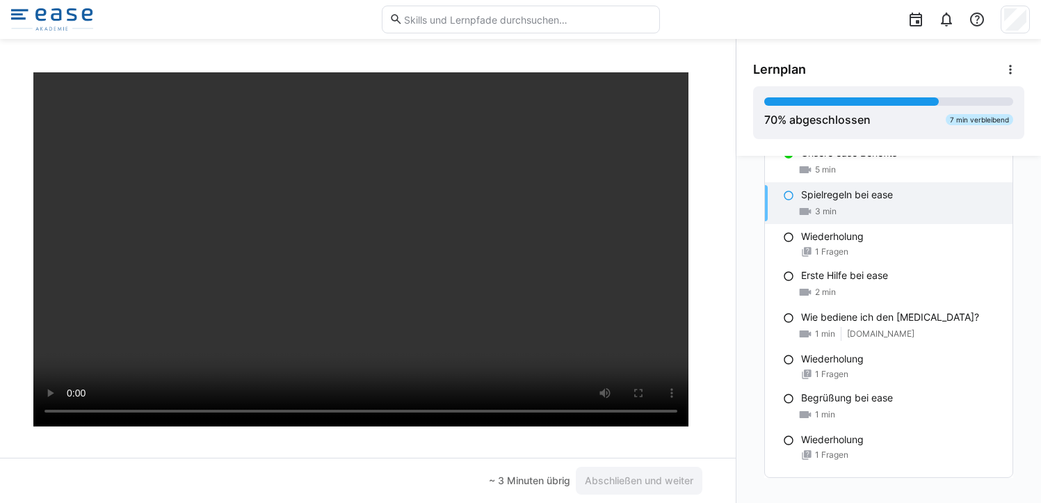
scroll to position [212, 0]
click at [632, 477] on span "Abschließen und weiter" at bounding box center [639, 481] width 113 height 14
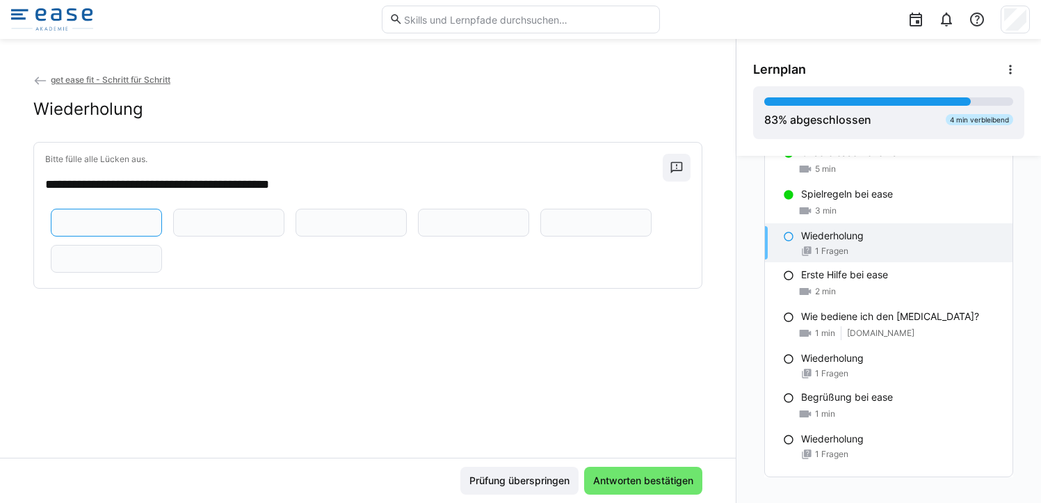
click at [113, 229] on input "text" at bounding box center [106, 222] width 96 height 13
type input "*"
type input "******"
type input "**********"
click at [303, 229] on input "text" at bounding box center [351, 222] width 96 height 13
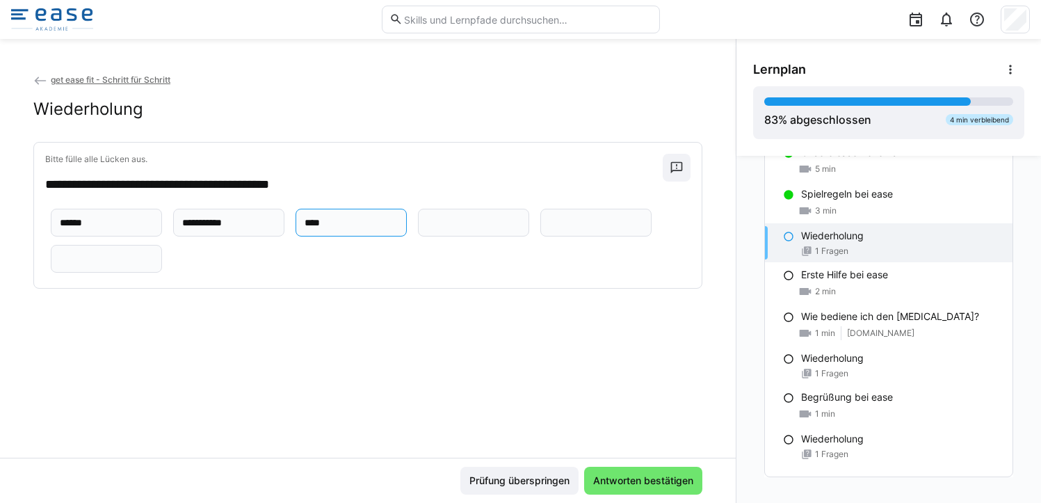
scroll to position [54, 0]
type input "****"
click at [506, 229] on input "text" at bounding box center [474, 222] width 96 height 13
type input "******"
click at [541, 237] on eds-input at bounding box center [596, 223] width 111 height 28
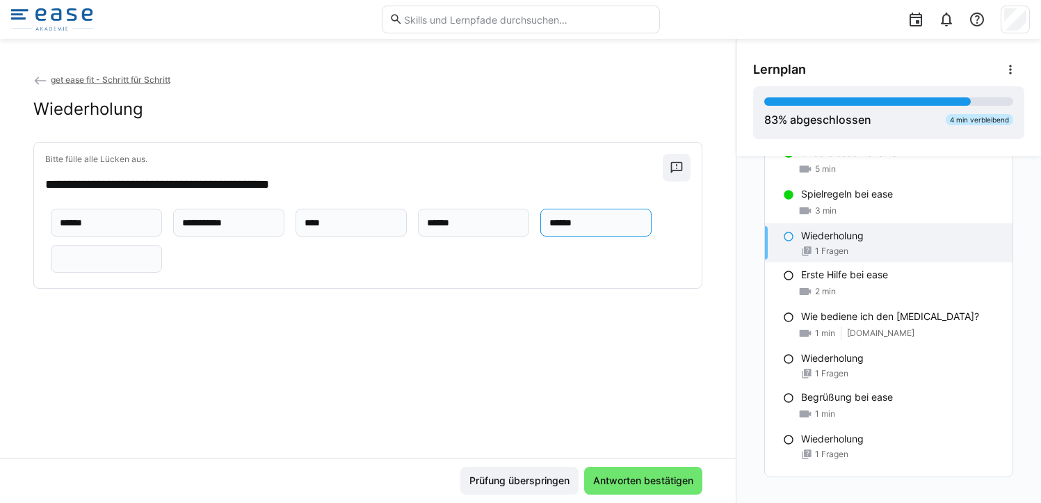
type input "******"
click at [154, 265] on input "text" at bounding box center [106, 259] width 96 height 13
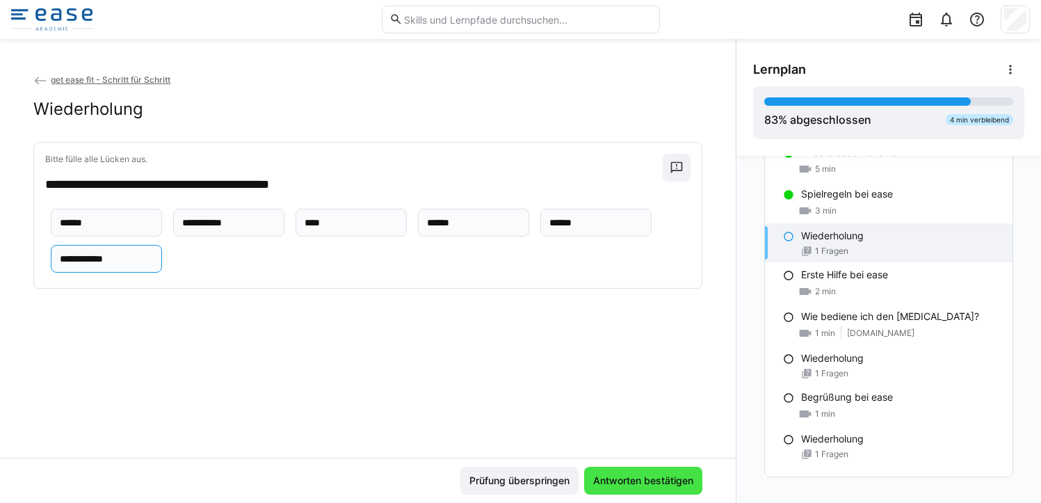
type input "**********"
click at [613, 477] on span "Antworten bestätigen" at bounding box center [643, 481] width 104 height 14
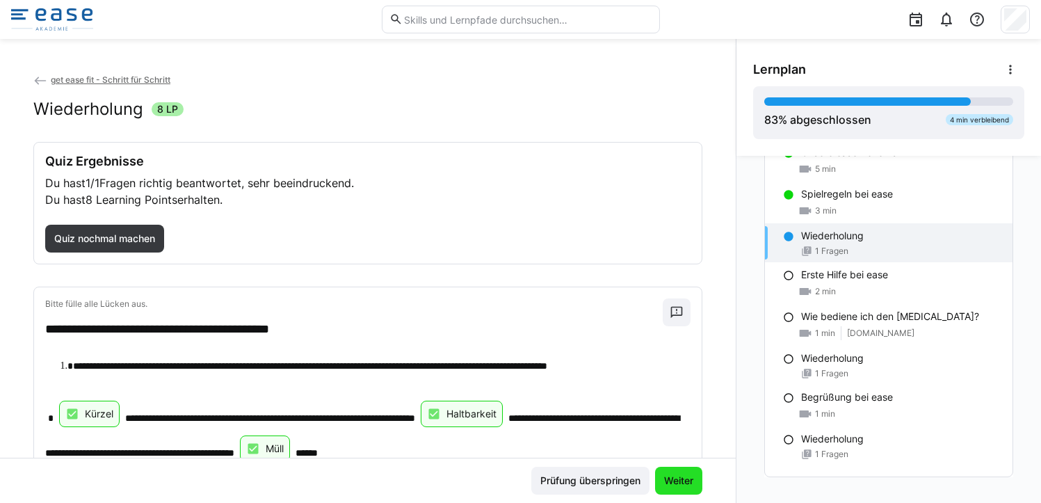
click at [662, 475] on span "Weiter" at bounding box center [678, 481] width 33 height 14
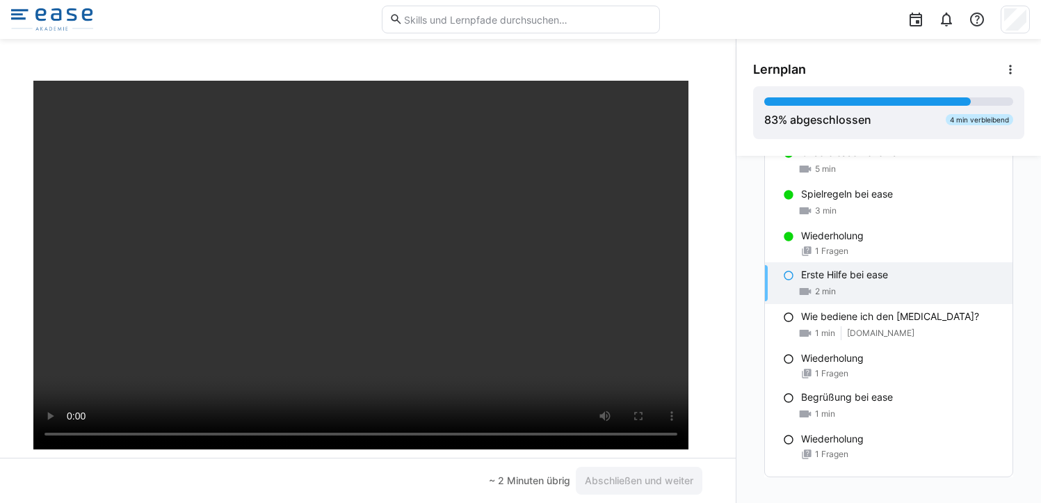
scroll to position [67, 0]
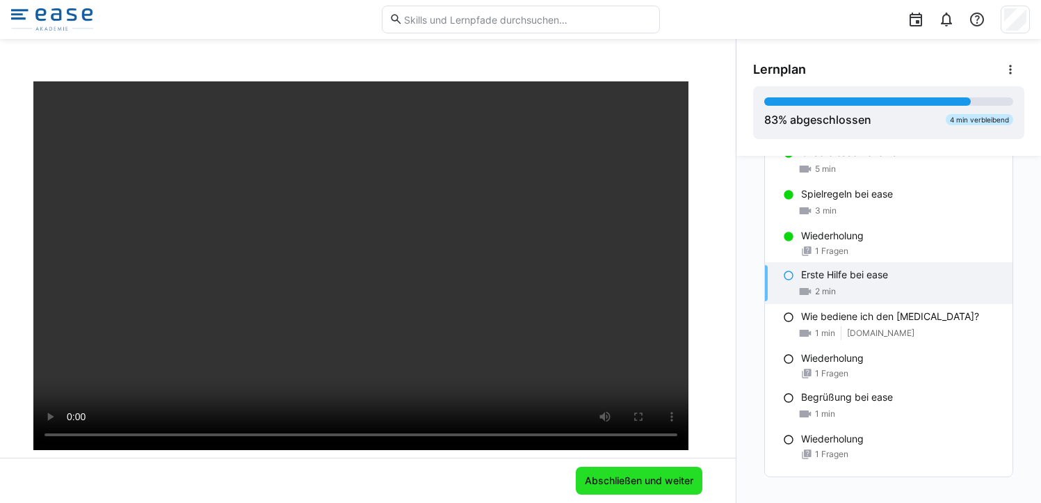
click at [636, 484] on span "Abschließen und weiter" at bounding box center [639, 481] width 113 height 14
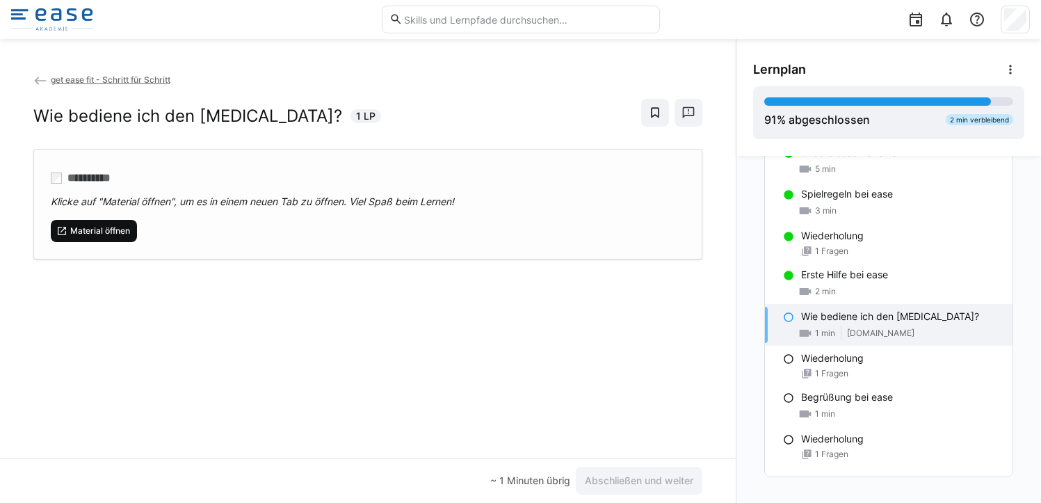
click at [103, 236] on span "Material öffnen" at bounding box center [100, 230] width 63 height 11
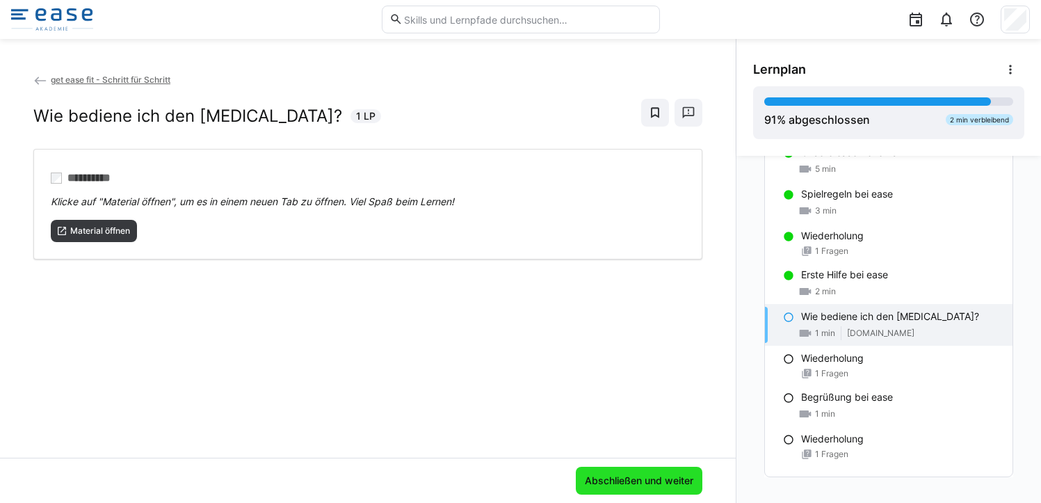
click at [611, 482] on span "Abschließen und weiter" at bounding box center [639, 481] width 113 height 14
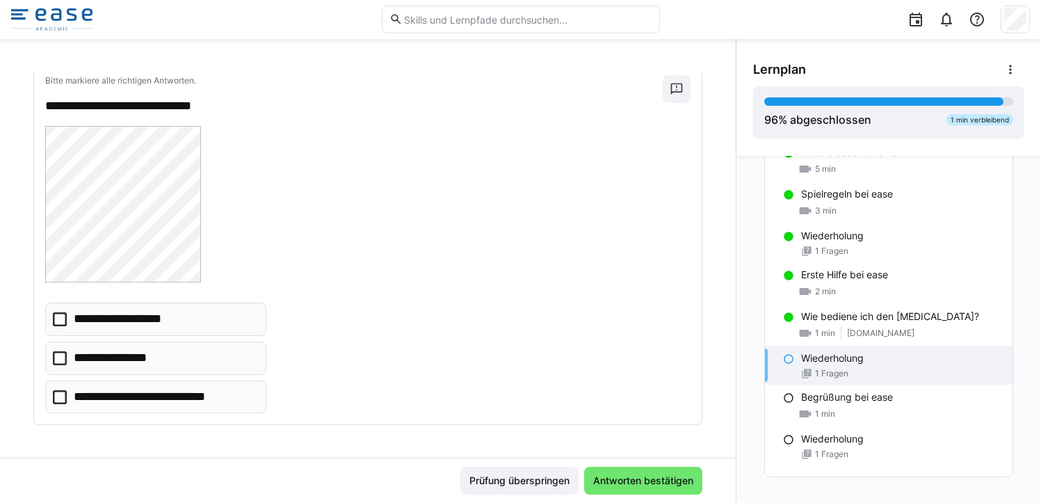
scroll to position [79, 0]
click at [62, 318] on icon at bounding box center [60, 319] width 14 height 14
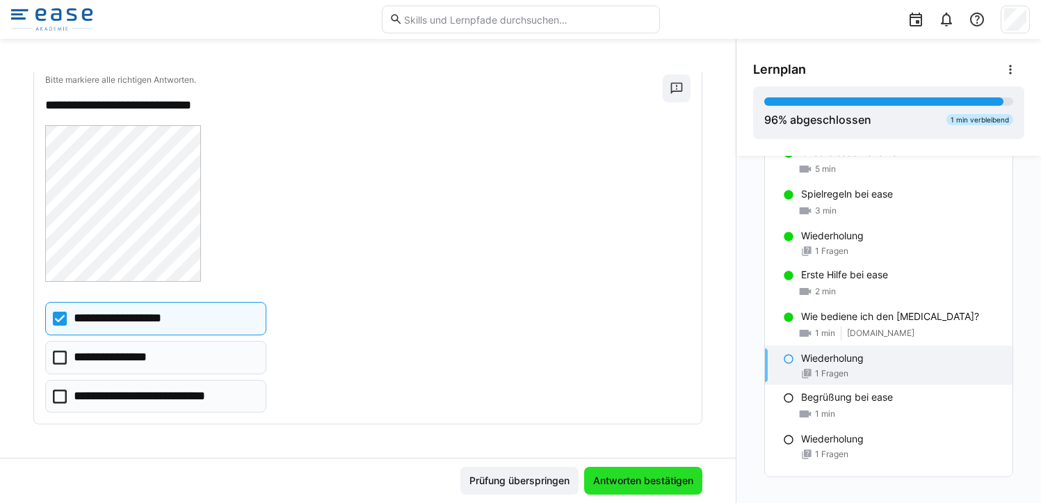
click at [612, 476] on span "Antworten bestätigen" at bounding box center [643, 481] width 104 height 14
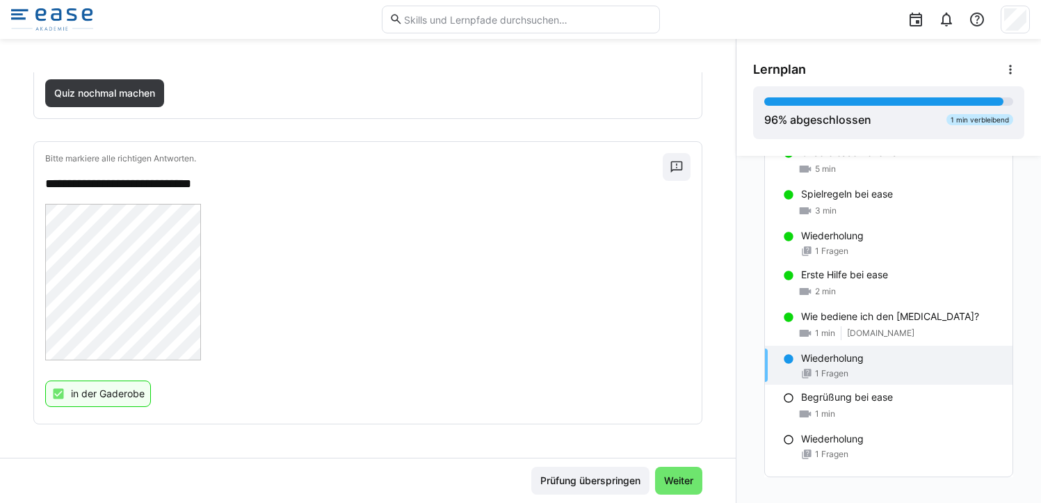
scroll to position [145, 0]
click at [672, 477] on span "Weiter" at bounding box center [678, 481] width 33 height 14
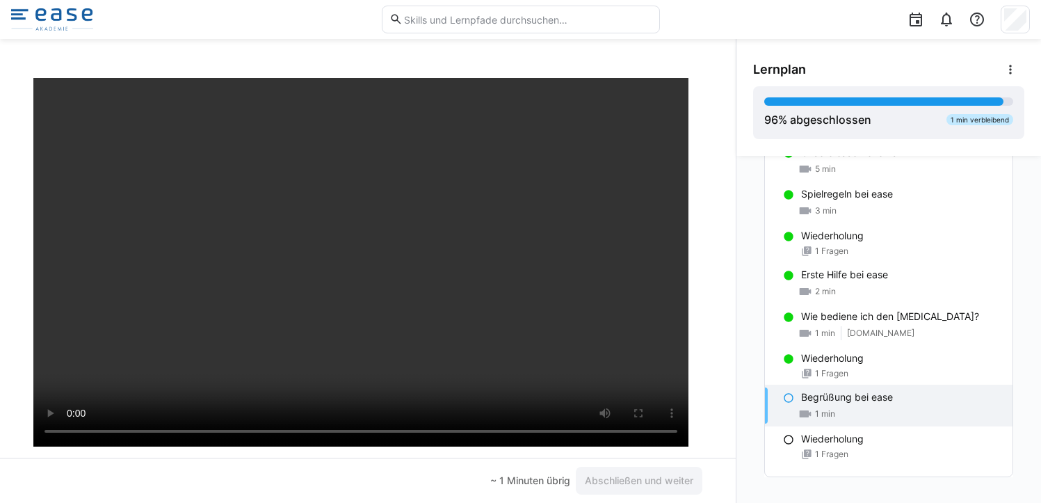
scroll to position [72, 0]
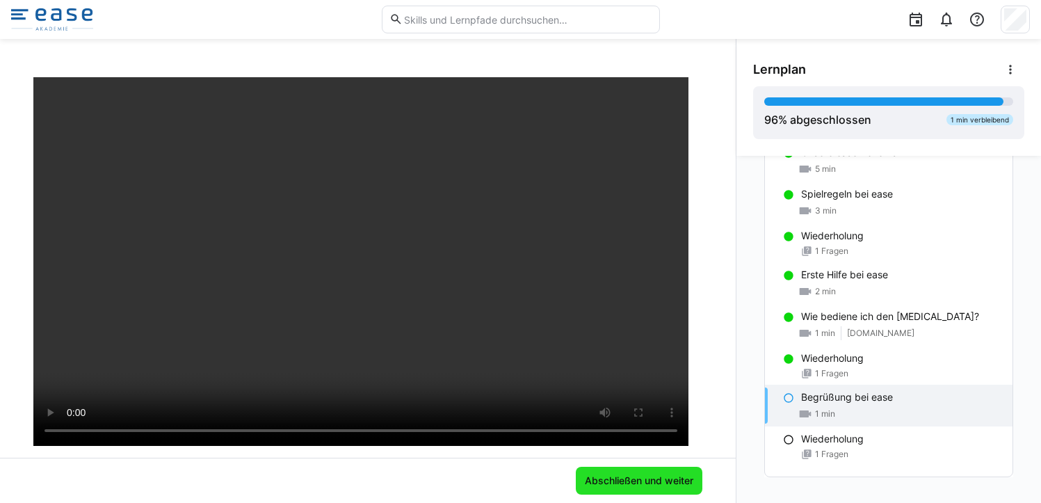
click at [614, 475] on span "Abschließen und weiter" at bounding box center [639, 481] width 113 height 14
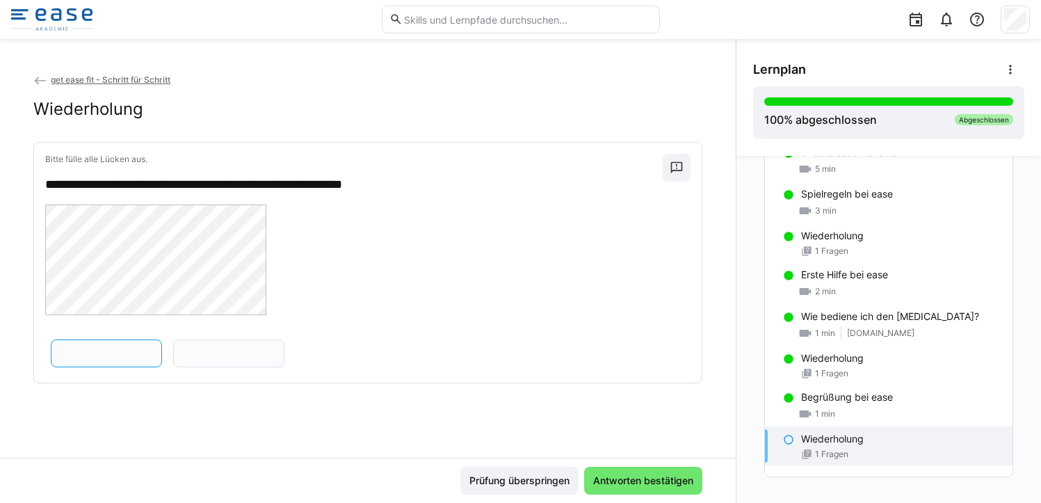
click at [154, 352] on input "text" at bounding box center [106, 353] width 96 height 13
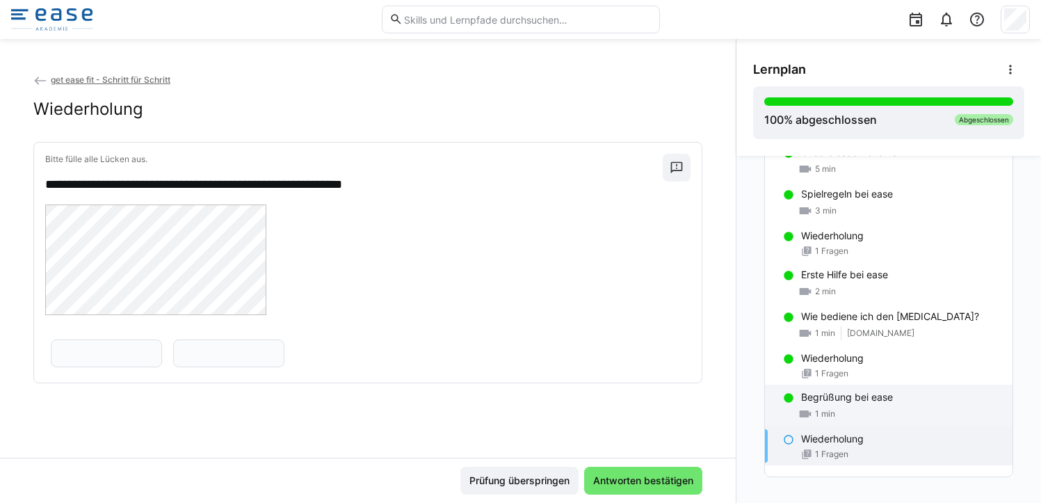
click at [815, 397] on p "Begrüßung bei ease" at bounding box center [847, 397] width 92 height 14
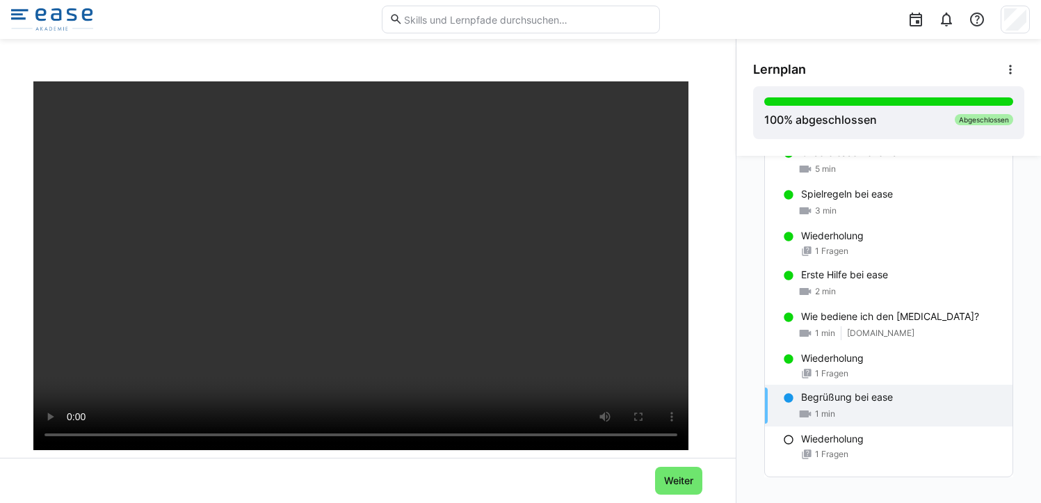
scroll to position [68, 0]
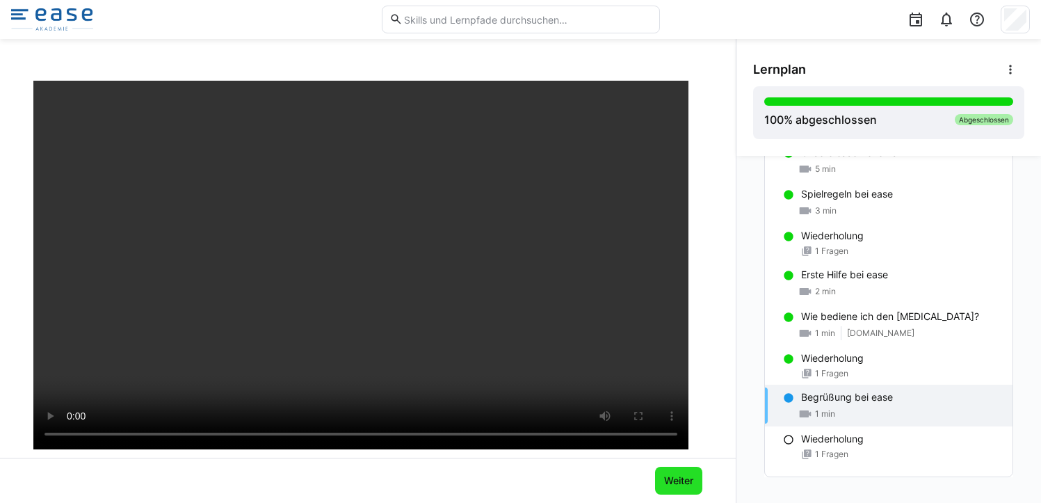
click at [670, 481] on span "Weiter" at bounding box center [678, 481] width 33 height 14
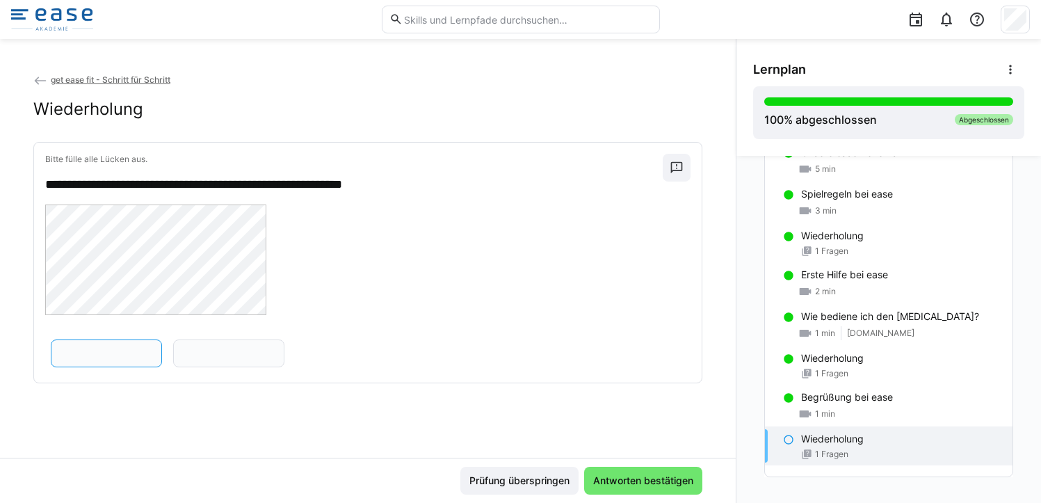
click at [154, 348] on input "text" at bounding box center [106, 353] width 96 height 13
type input "**********"
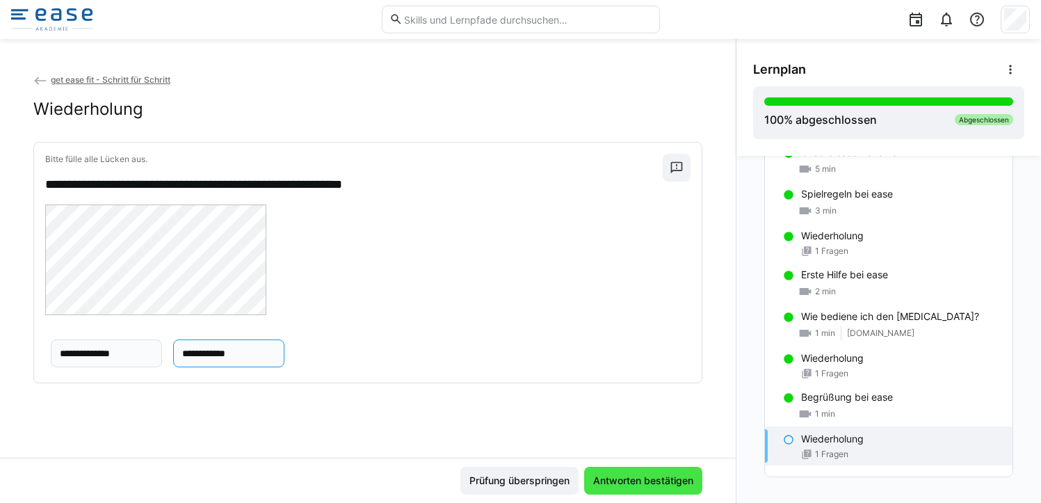
type input "**********"
click at [628, 480] on span "Antworten bestätigen" at bounding box center [643, 481] width 104 height 14
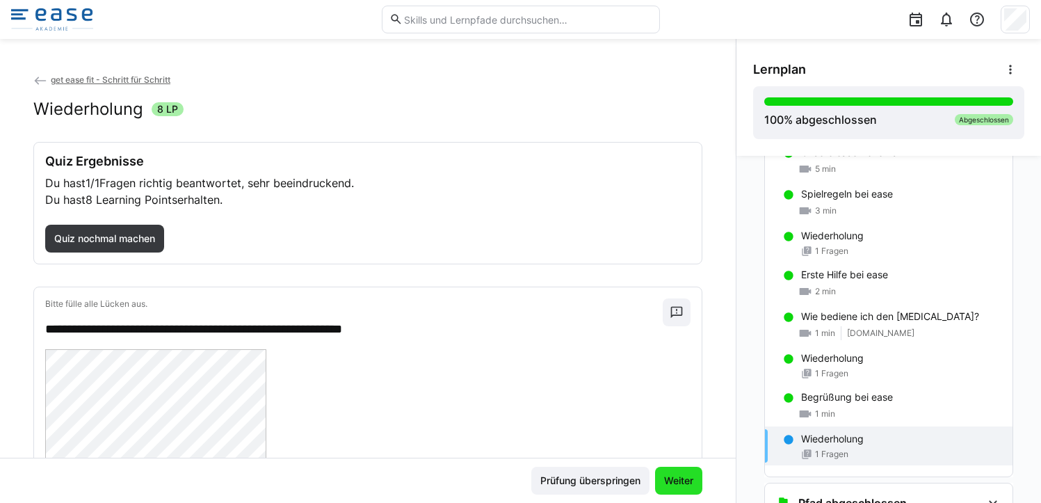
click at [675, 483] on span "Weiter" at bounding box center [678, 481] width 33 height 14
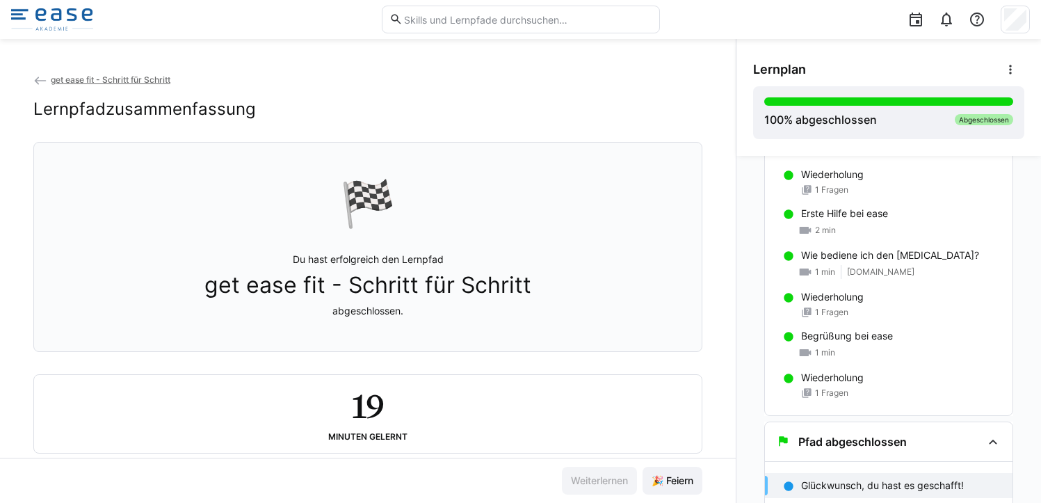
scroll to position [276, 0]
click at [1034, 372] on div "Inhalt 👋🏼 Herzlich Willkommen! 1 min Organisatorisches ease gemacht 10 min Wied…" at bounding box center [889, 329] width 305 height 347
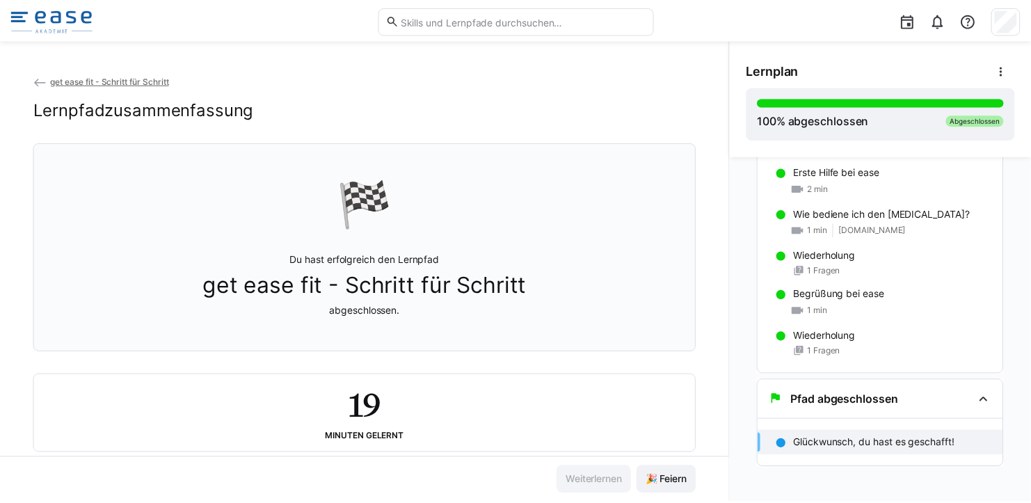
scroll to position [320, 0]
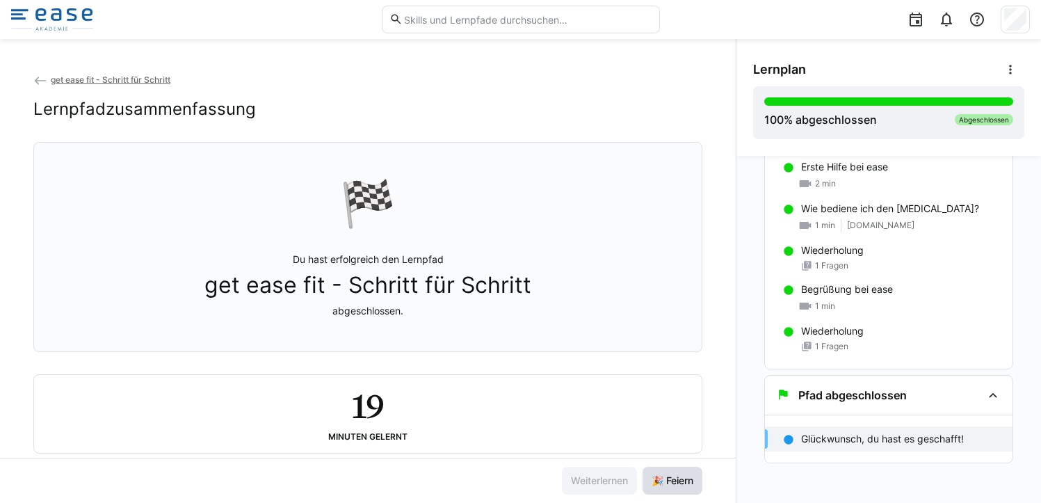
click at [678, 480] on span "🎉 Feiern" at bounding box center [673, 481] width 46 height 14
click at [35, 82] on eds-icon at bounding box center [40, 81] width 14 height 14
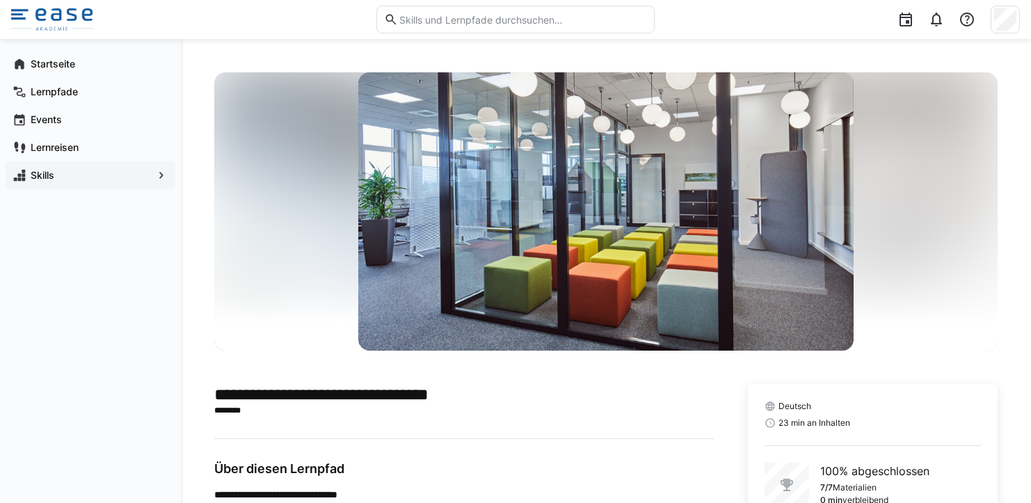
click at [58, 173] on span "Skills" at bounding box center [91, 175] width 124 height 14
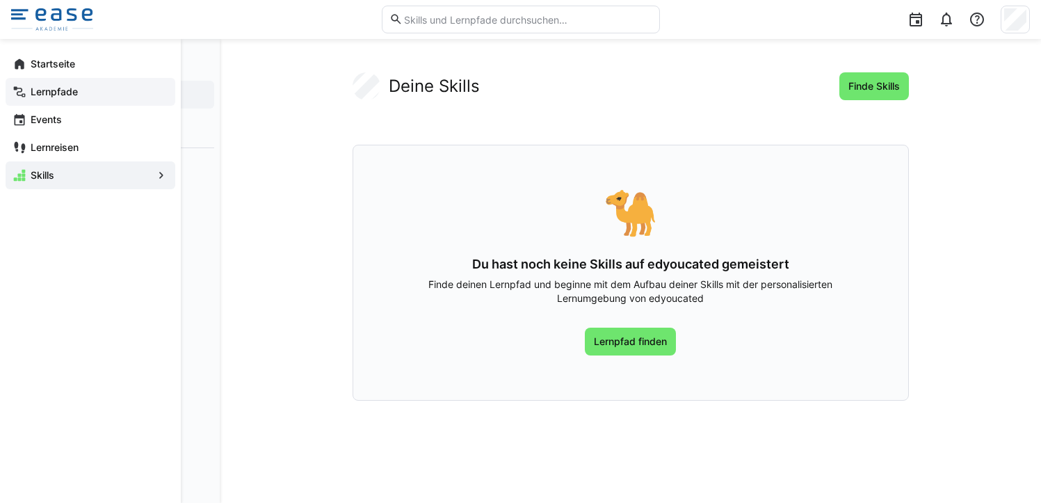
click at [0, 0] on app-navigation-label "Lernpfade" at bounding box center [0, 0] width 0 height 0
